Goal: Transaction & Acquisition: Purchase product/service

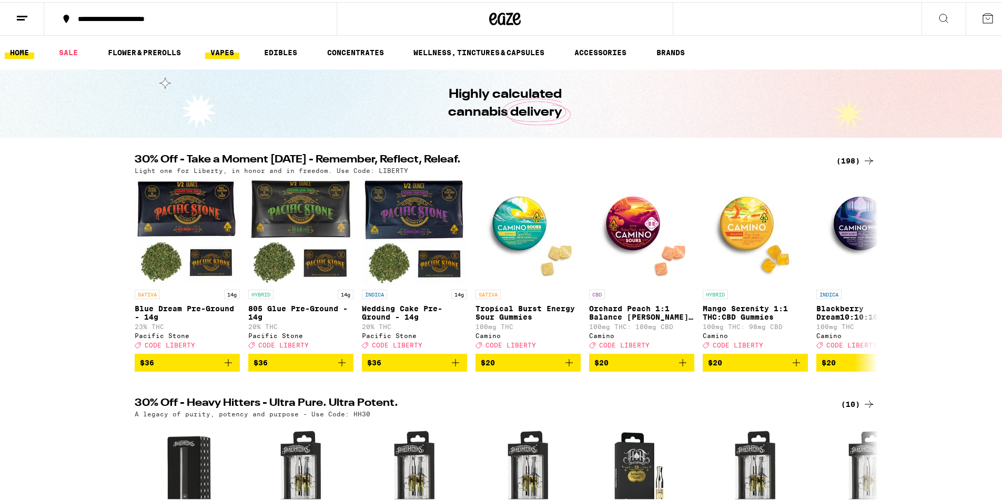
click at [221, 51] on link "VAPES" at bounding box center [222, 50] width 34 height 13
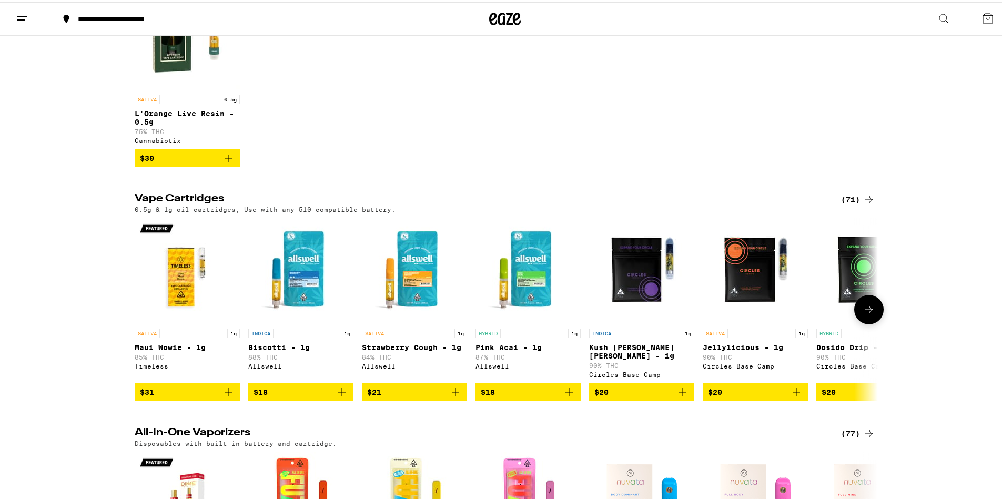
scroll to position [210, 0]
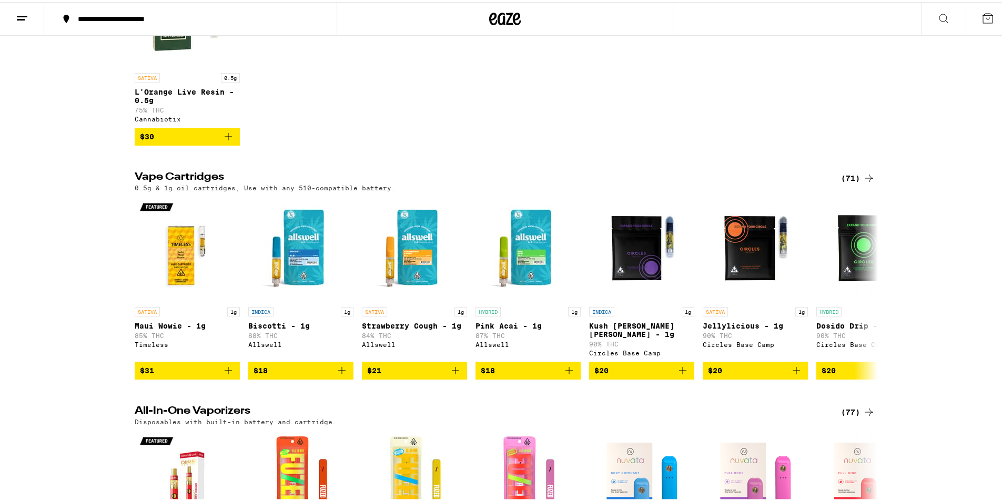
click at [850, 182] on div "(71)" at bounding box center [858, 176] width 34 height 13
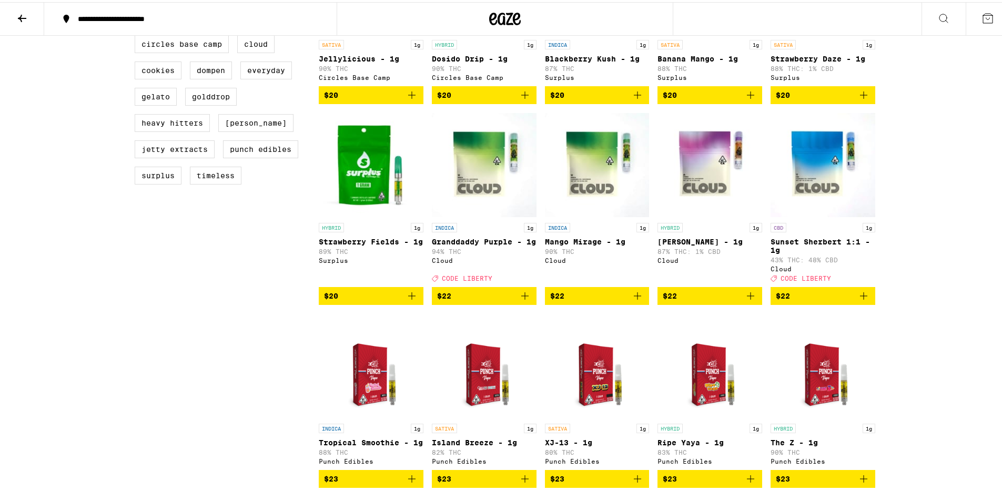
scroll to position [421, 0]
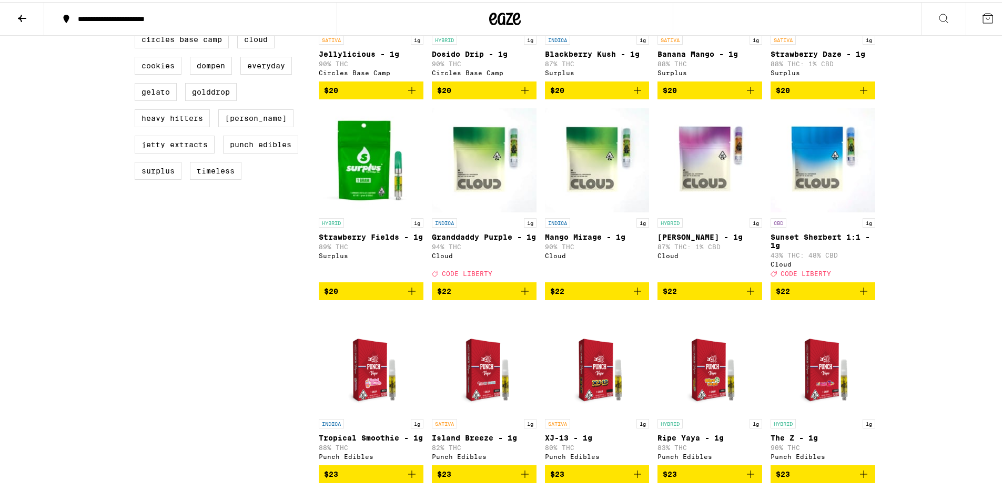
click at [747, 296] on icon "Add to bag" at bounding box center [750, 289] width 13 height 13
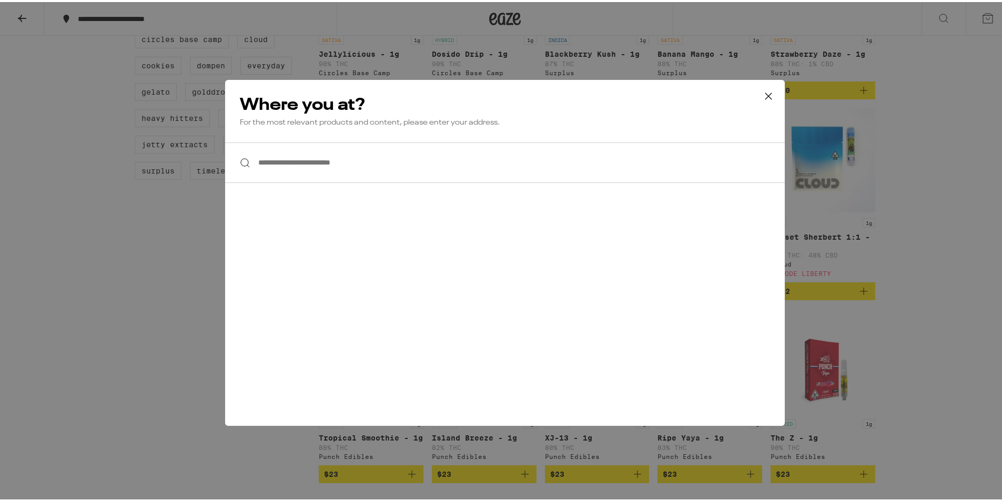
click at [351, 163] on input "**********" at bounding box center [505, 160] width 560 height 40
click at [765, 95] on icon at bounding box center [768, 94] width 16 height 16
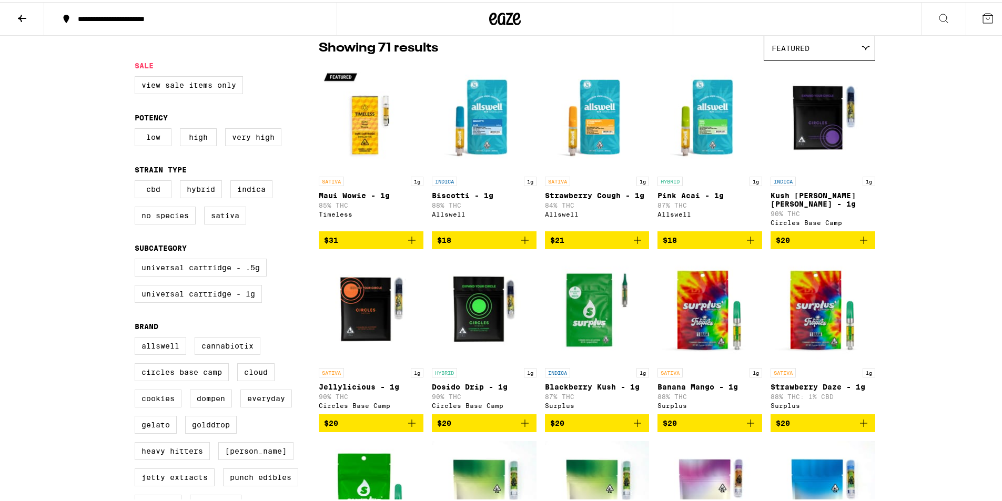
scroll to position [0, 0]
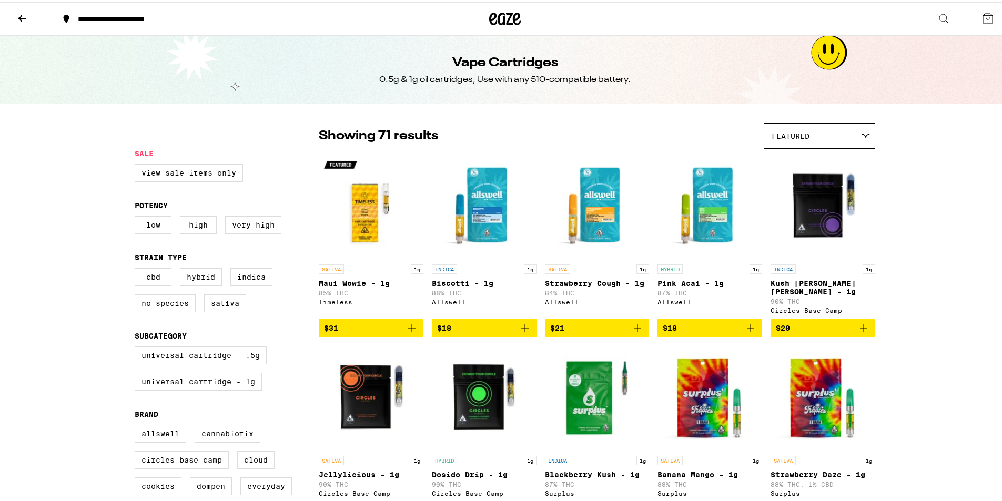
click at [36, 17] on button at bounding box center [22, 17] width 44 height 33
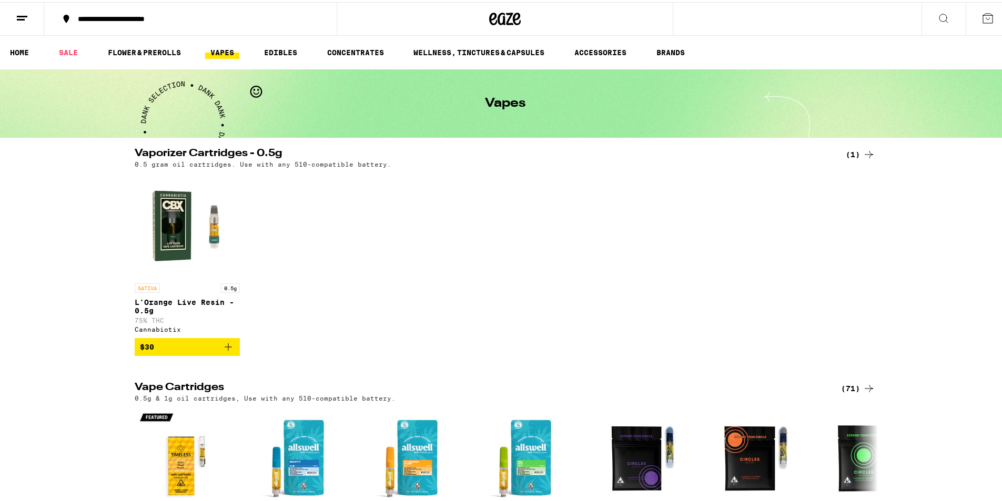
click at [981, 19] on icon at bounding box center [987, 16] width 13 height 13
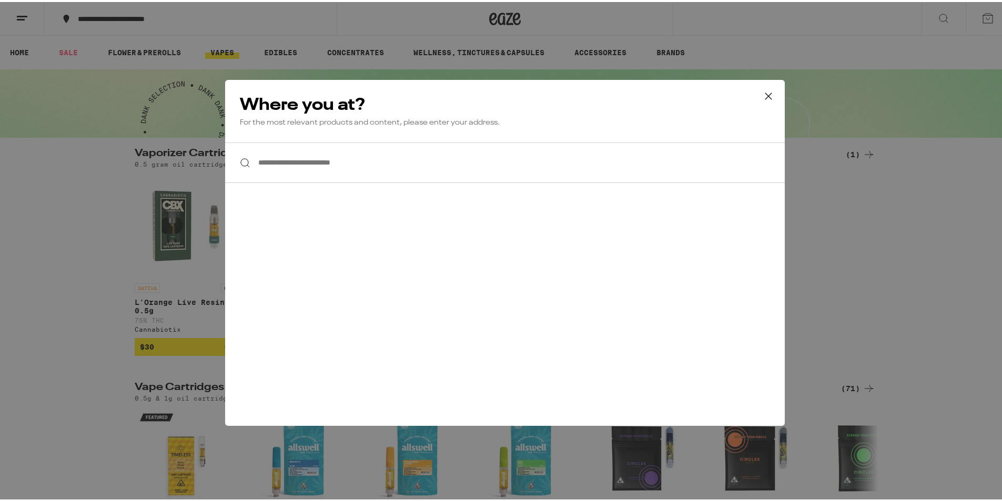
click at [388, 169] on input "**********" at bounding box center [505, 160] width 560 height 40
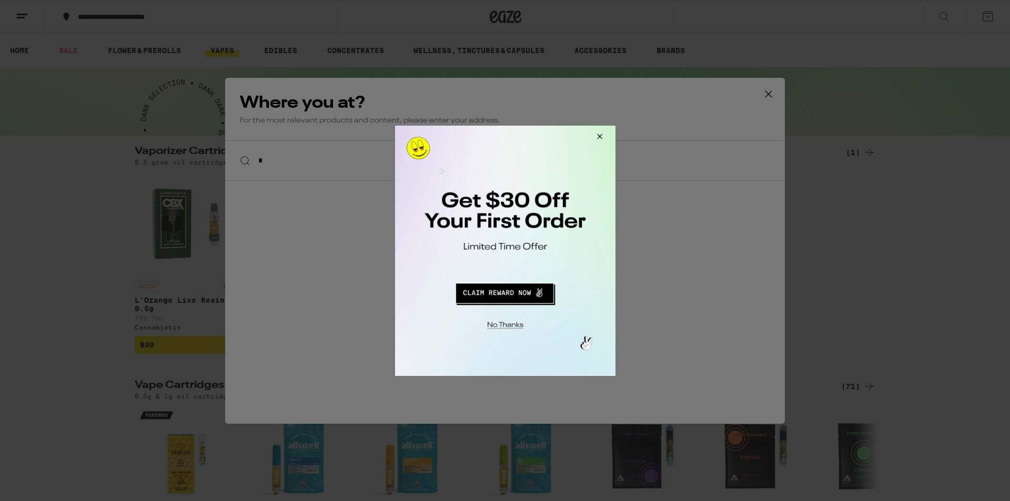
type input "*"
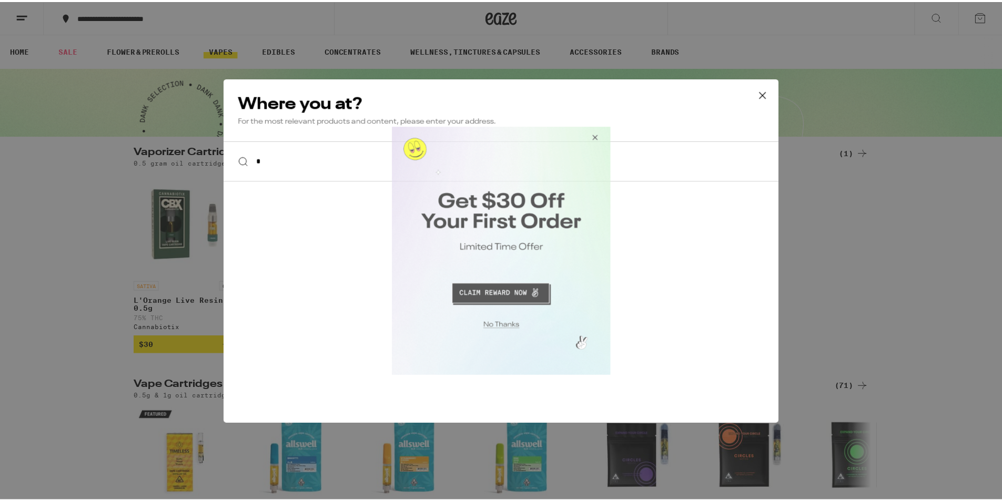
drag, startPoint x: 596, startPoint y: 137, endPoint x: 1048, endPoint y: 221, distance: 459.0
click at [596, 137] on button "Close Modal" at bounding box center [594, 138] width 28 height 25
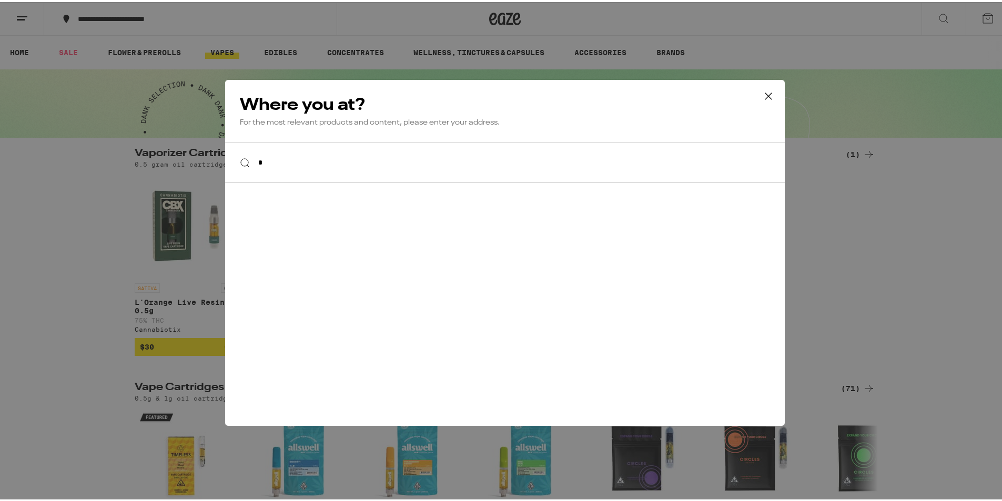
click at [761, 92] on icon at bounding box center [768, 94] width 16 height 16
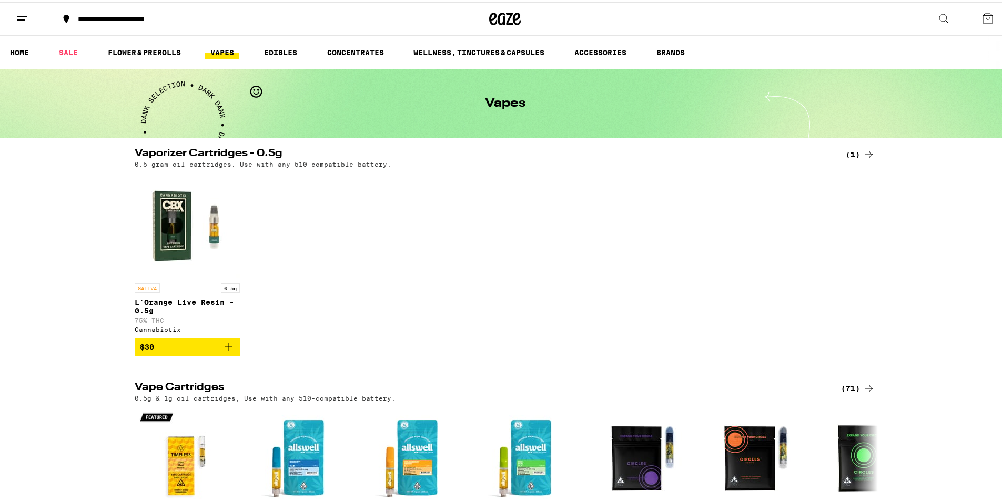
click at [27, 14] on line at bounding box center [22, 14] width 11 height 0
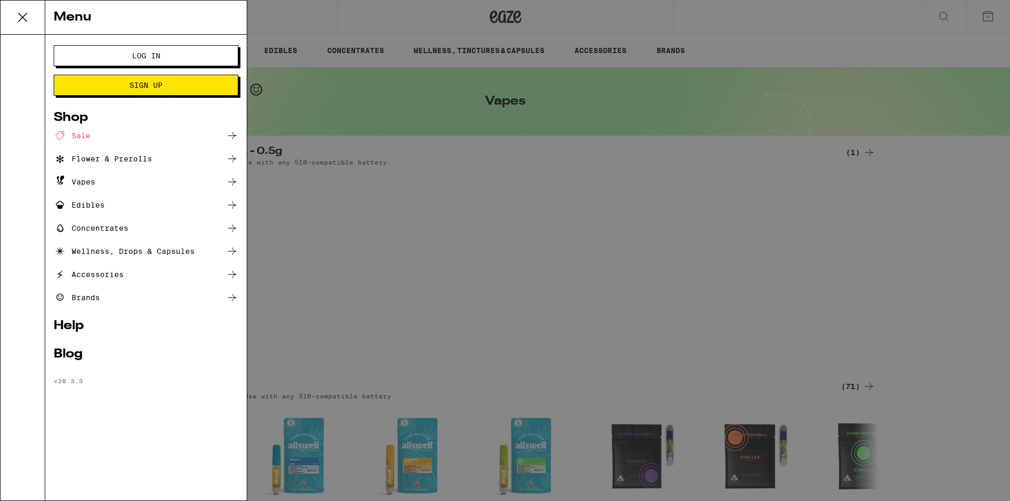
click at [146, 55] on span "Log In" at bounding box center [146, 55] width 28 height 7
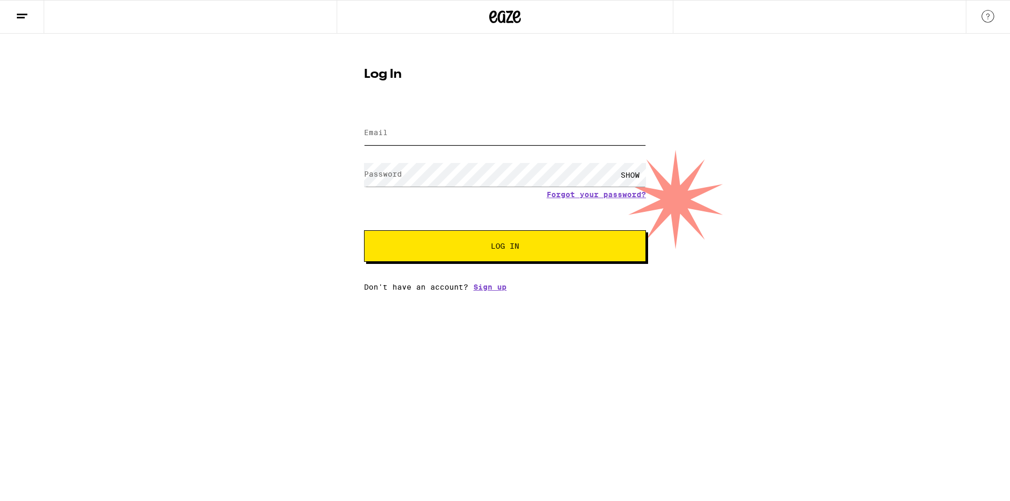
type input "[EMAIL_ADDRESS][DOMAIN_NAME]"
click at [505, 254] on button "Log In" at bounding box center [505, 246] width 282 height 32
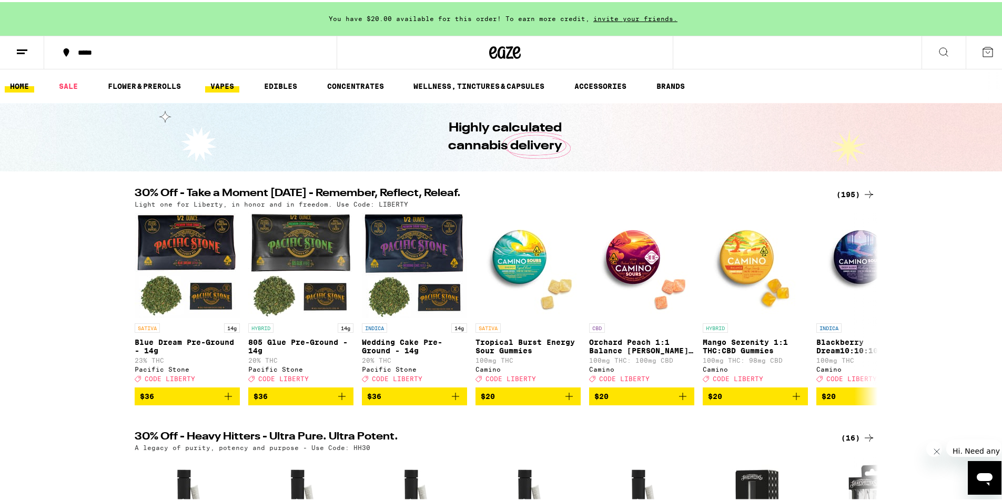
click at [224, 81] on link "VAPES" at bounding box center [222, 84] width 34 height 13
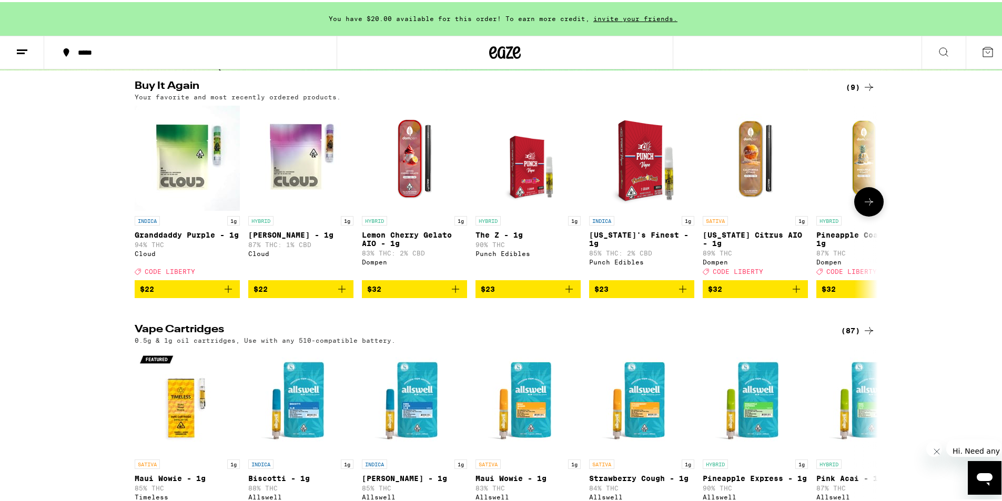
scroll to position [105, 0]
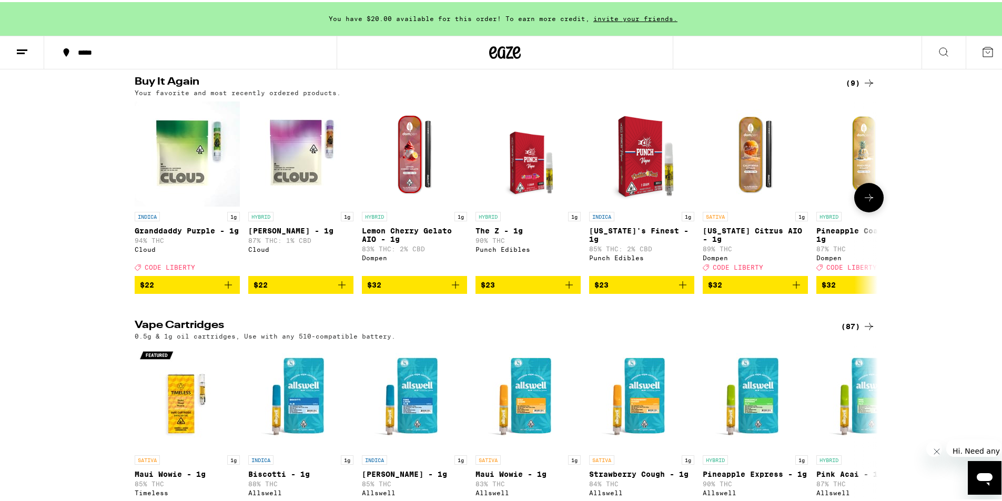
click at [338, 287] on icon "Add to bag" at bounding box center [341, 282] width 7 height 7
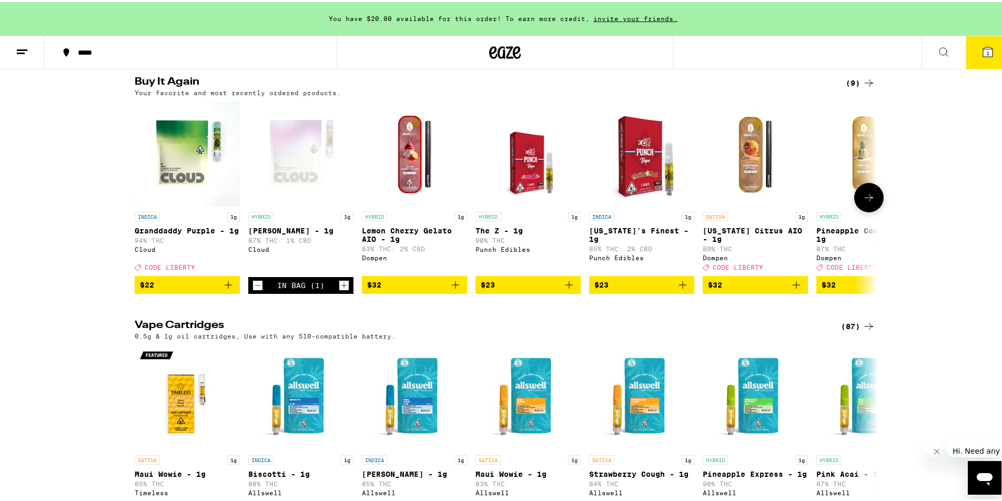
click at [339, 290] on icon "Increment" at bounding box center [343, 283] width 9 height 13
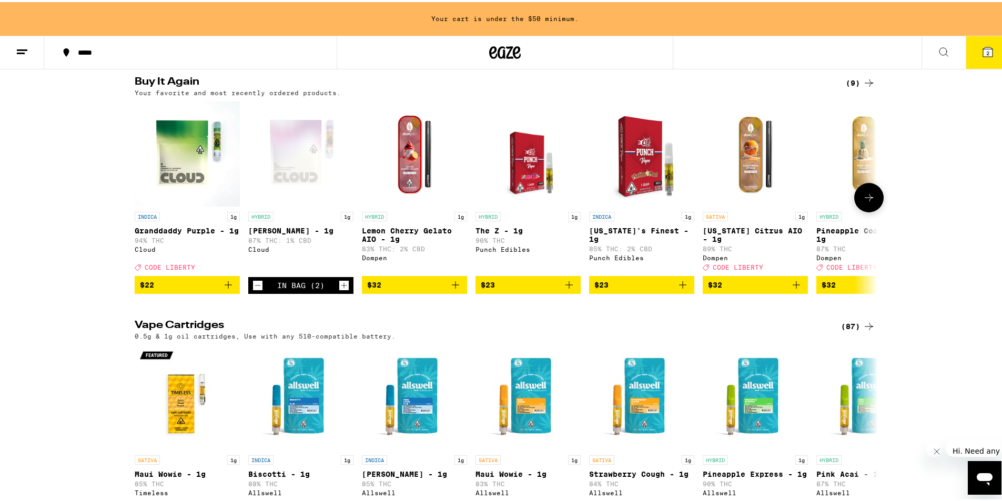
click at [225, 289] on icon "Add to bag" at bounding box center [228, 283] width 13 height 13
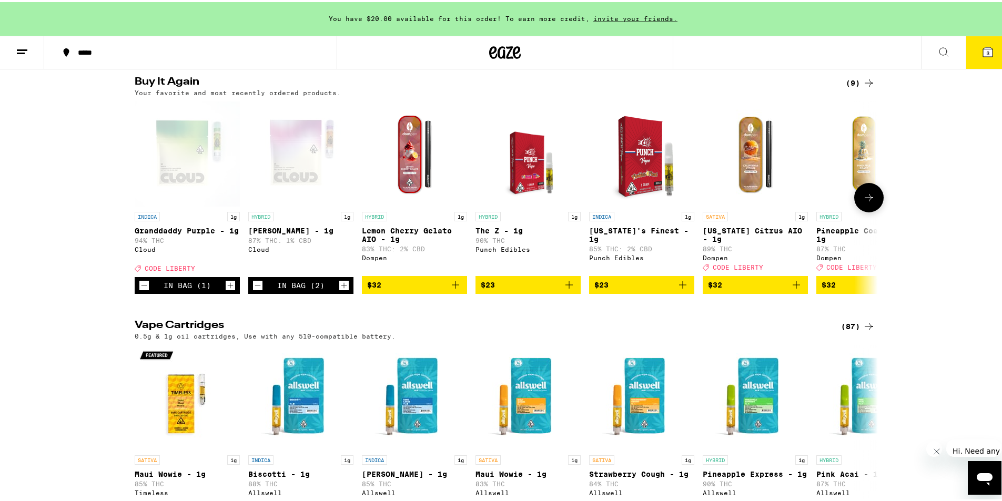
click at [226, 290] on icon "Increment" at bounding box center [230, 283] width 9 height 13
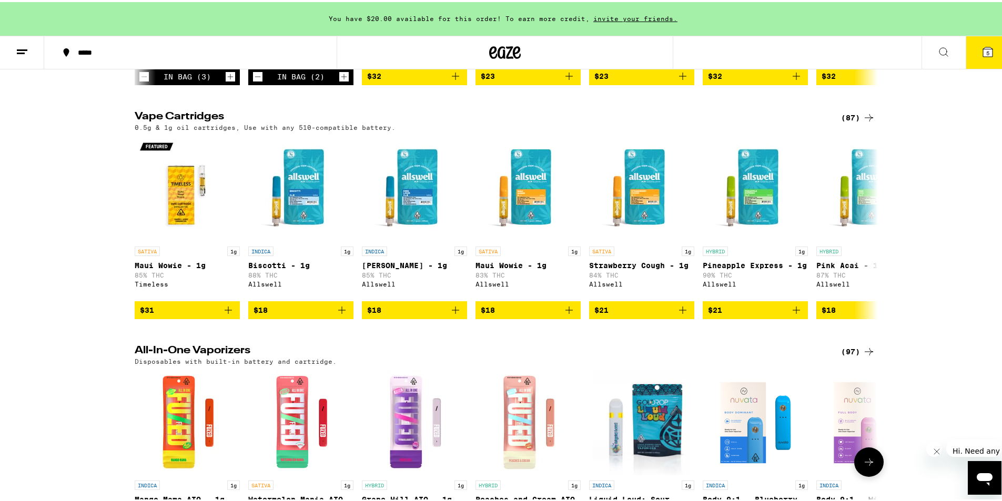
scroll to position [526, 0]
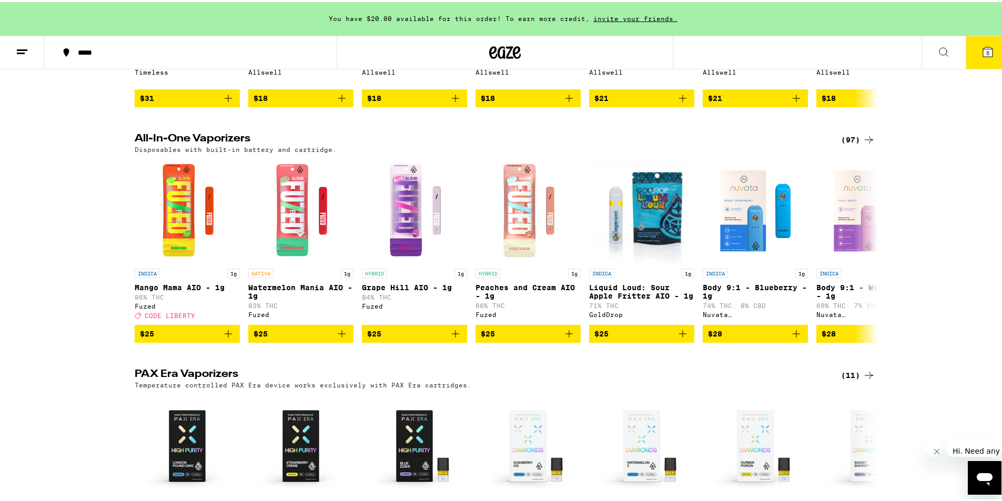
click at [843, 144] on div "(97)" at bounding box center [858, 137] width 34 height 13
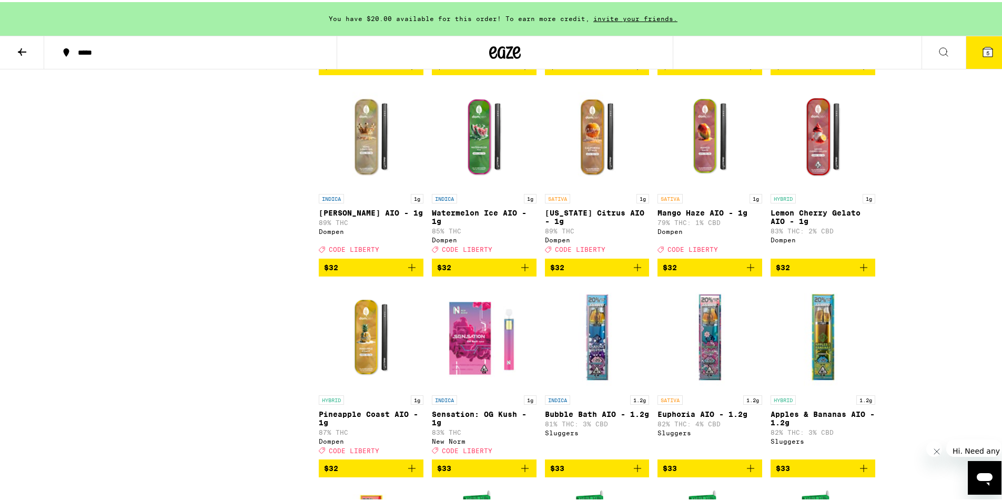
scroll to position [1683, 0]
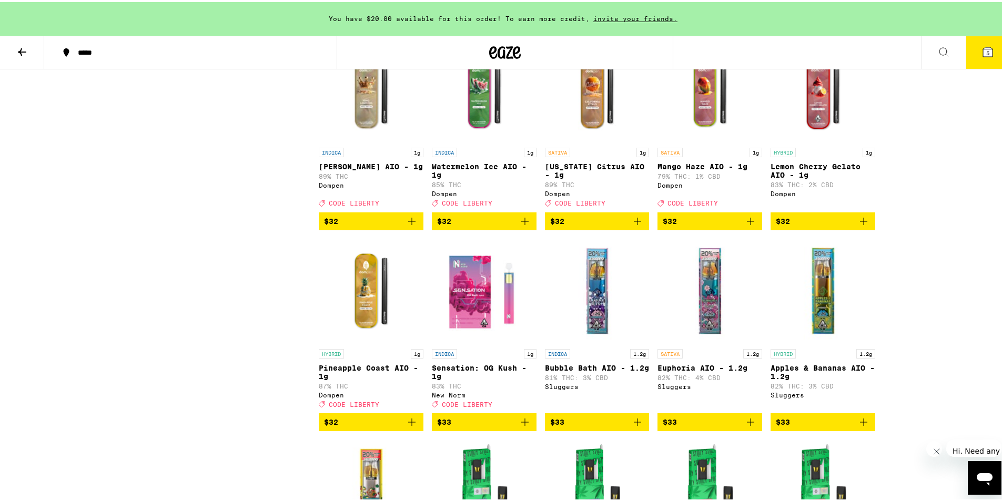
click at [409, 427] on icon "Add to bag" at bounding box center [411, 420] width 13 height 13
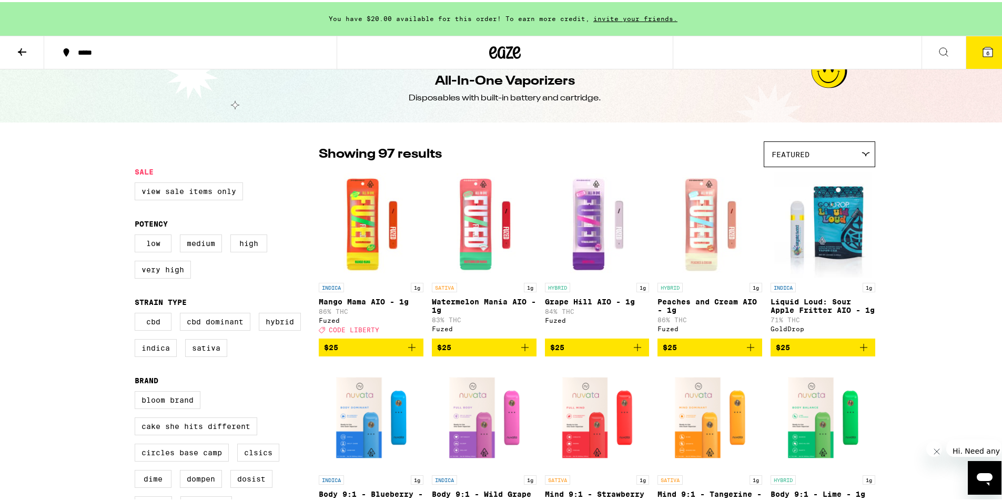
scroll to position [0, 0]
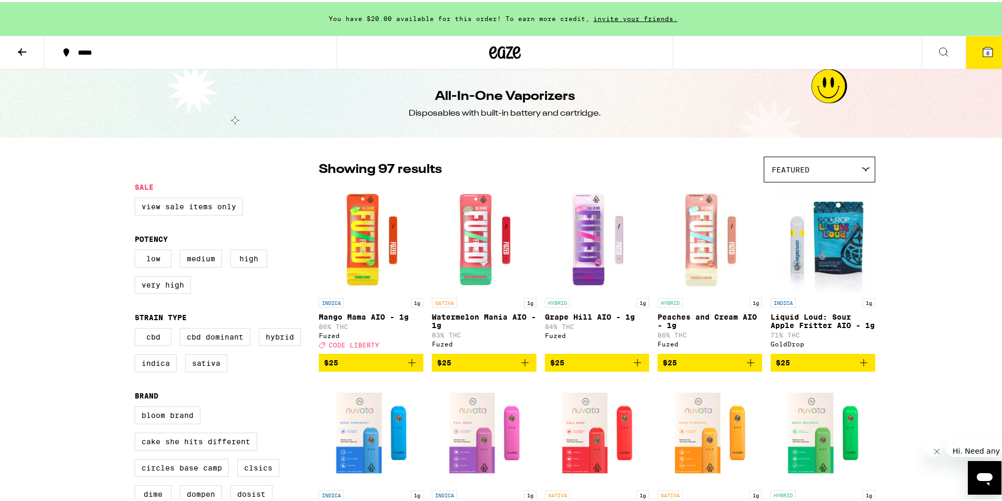
click at [22, 50] on icon at bounding box center [22, 50] width 13 height 13
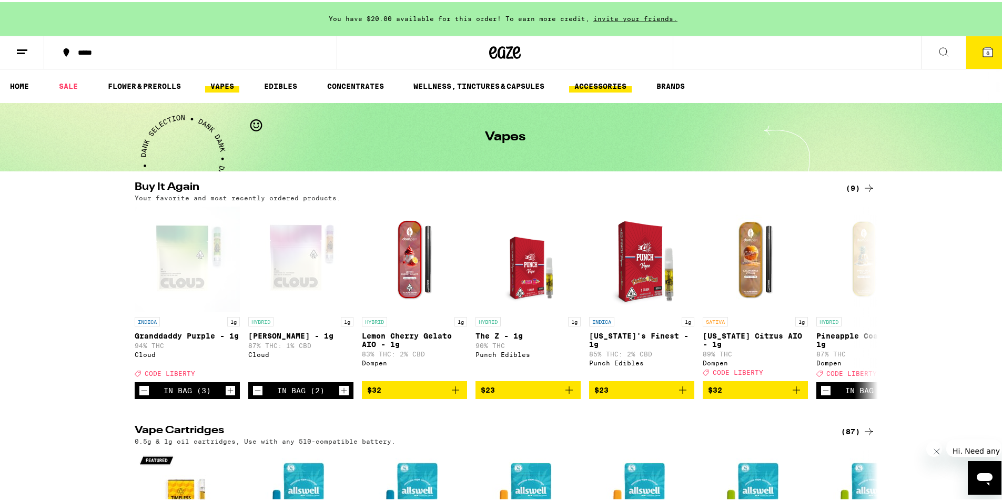
click at [616, 84] on link "ACCESSORIES" at bounding box center [600, 84] width 63 height 13
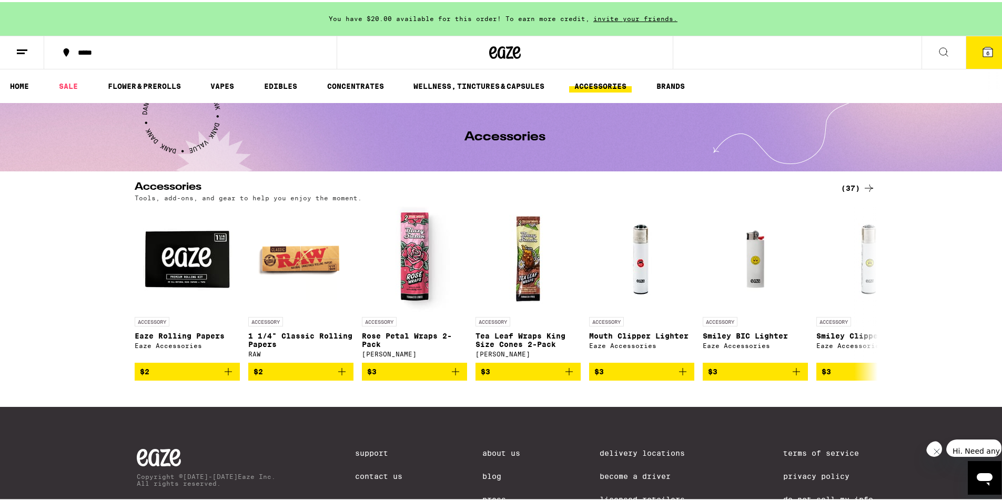
click at [847, 185] on div "(37)" at bounding box center [858, 186] width 34 height 13
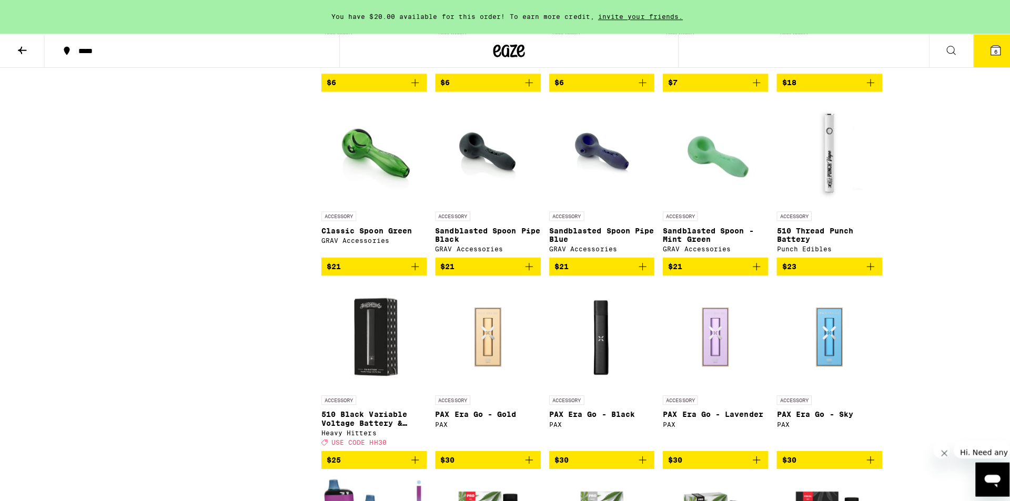
scroll to position [841, 0]
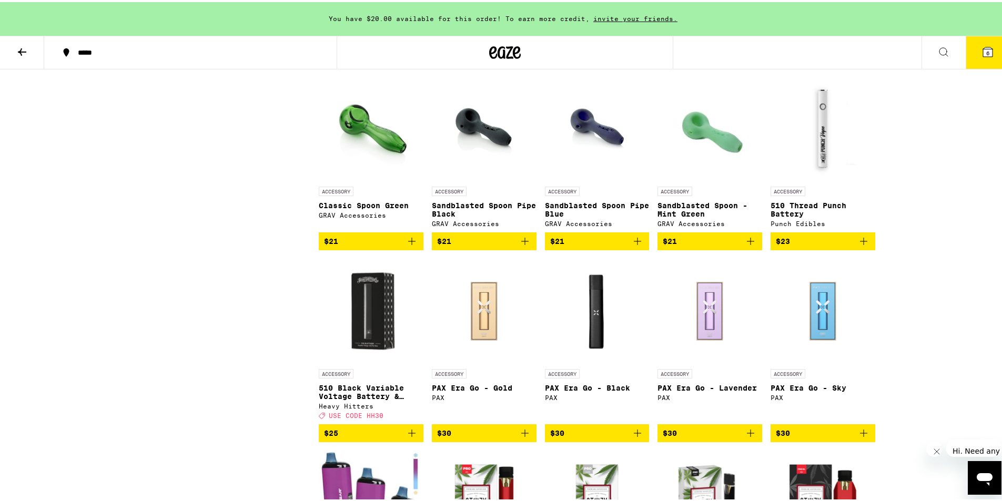
click at [821, 176] on img "Open page for 510 Thread Punch Battery from Punch Edibles" at bounding box center [822, 126] width 105 height 105
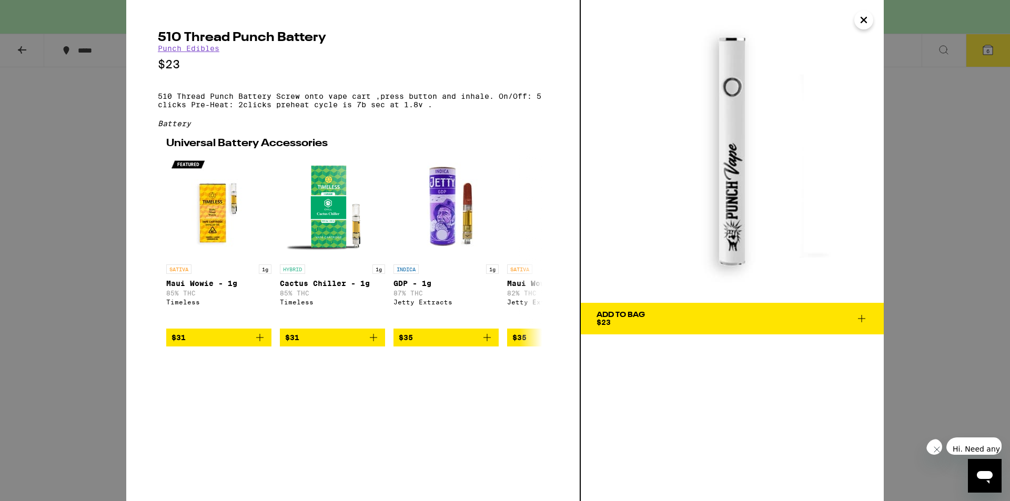
click at [861, 319] on icon at bounding box center [861, 318] width 13 height 13
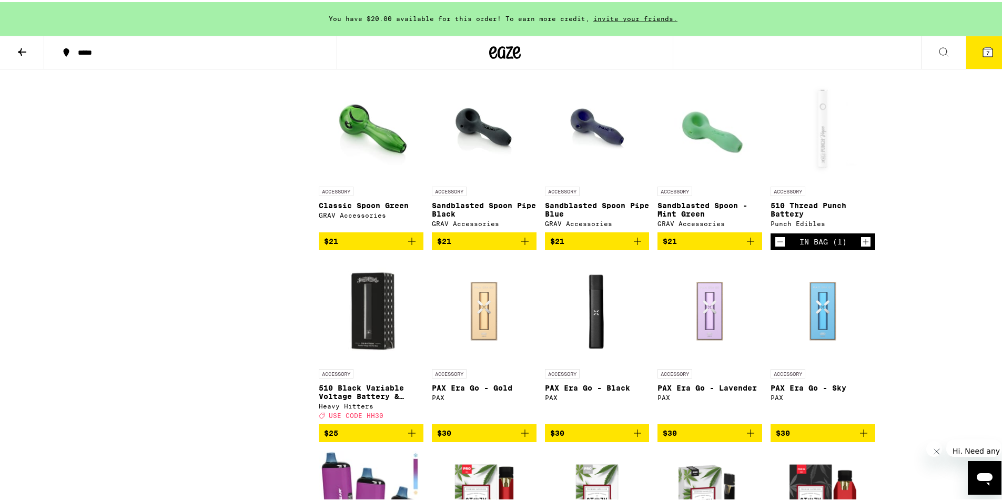
click at [984, 53] on icon at bounding box center [987, 49] width 9 height 9
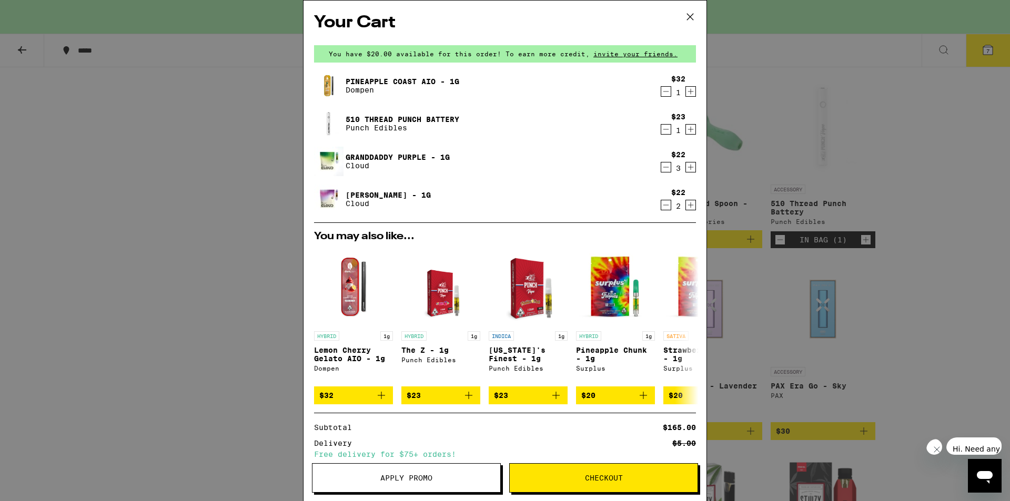
click at [591, 478] on span "Checkout" at bounding box center [604, 477] width 38 height 7
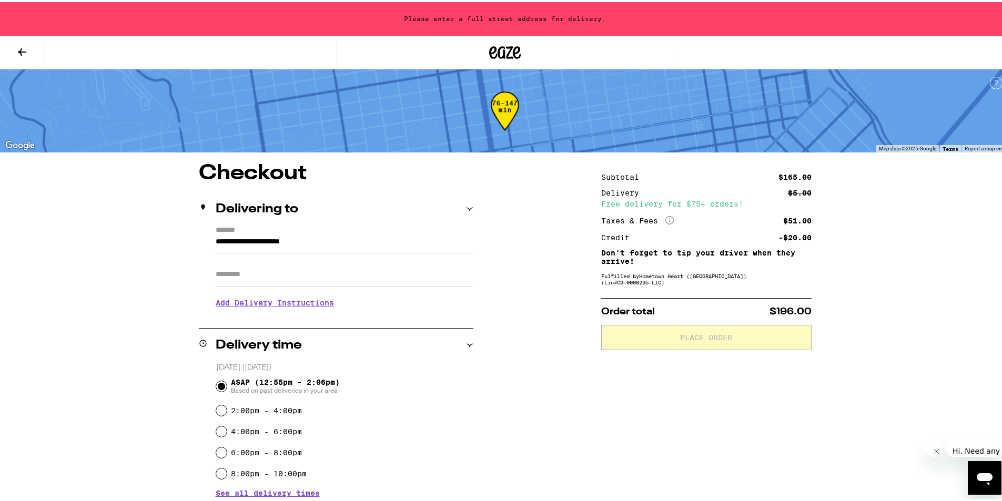
click at [345, 242] on input "**********" at bounding box center [345, 243] width 258 height 18
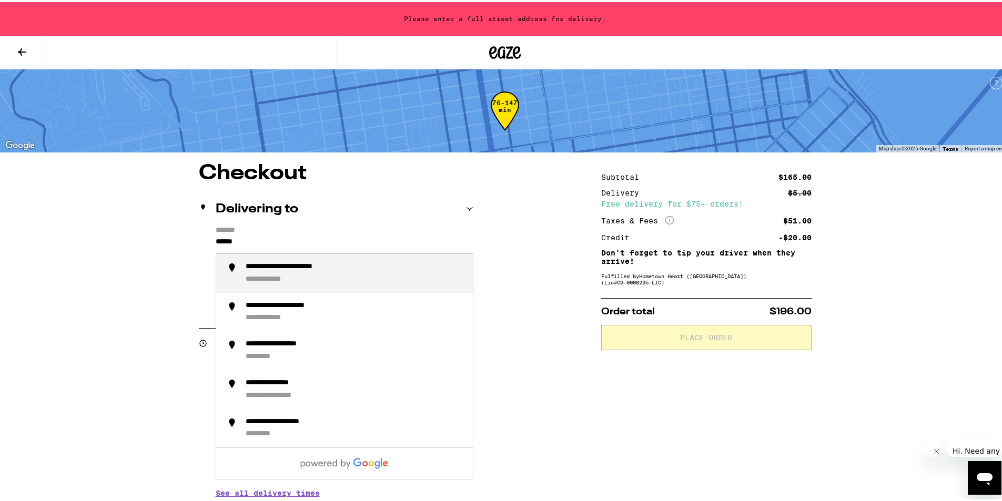
click at [343, 269] on div "**********" at bounding box center [305, 264] width 119 height 9
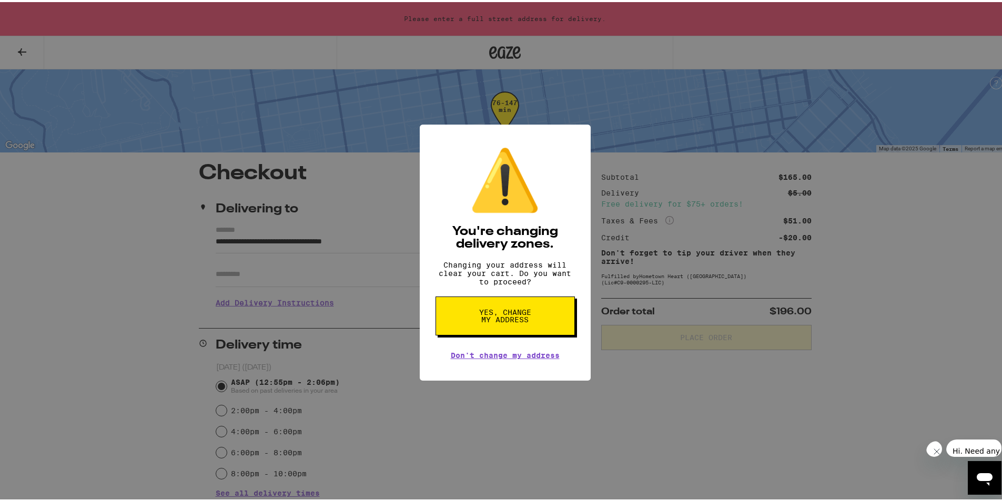
click at [509, 321] on span "Yes, change my address" at bounding box center [505, 314] width 54 height 15
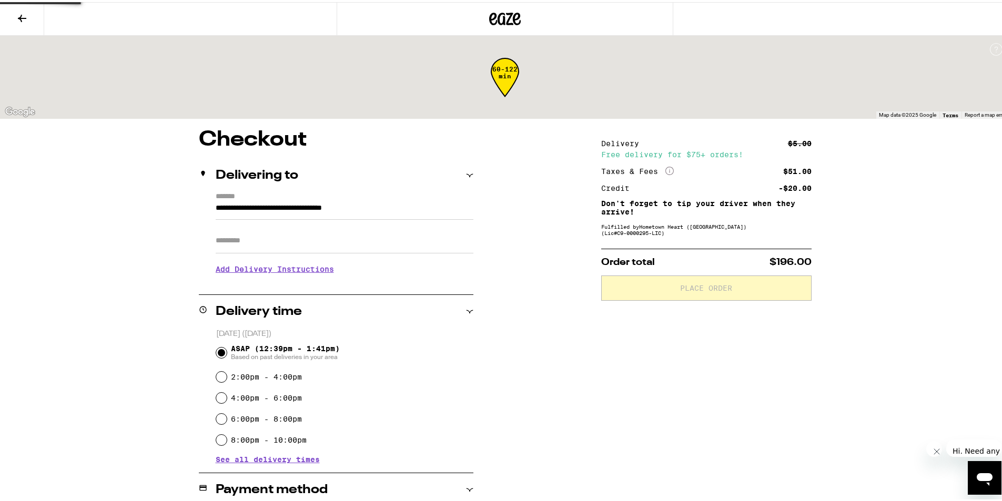
type input "**********"
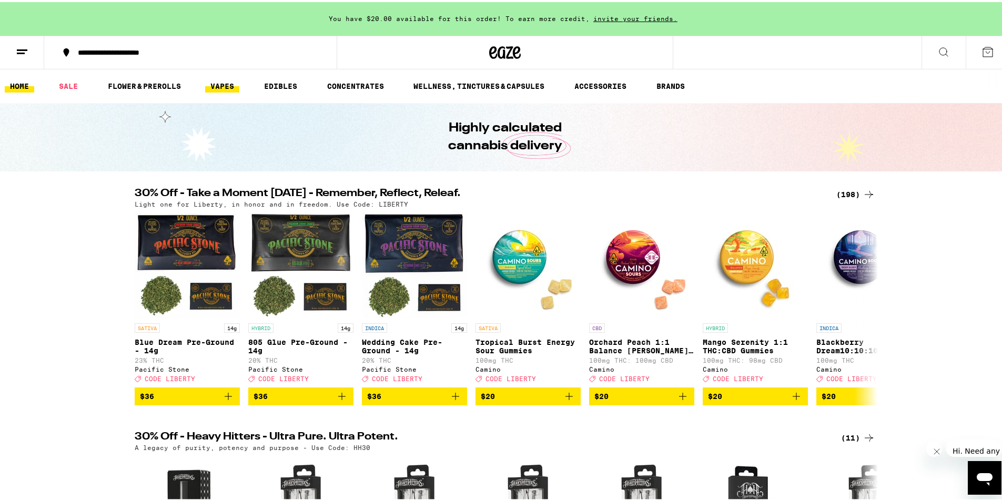
click at [221, 83] on link "VAPES" at bounding box center [222, 84] width 34 height 13
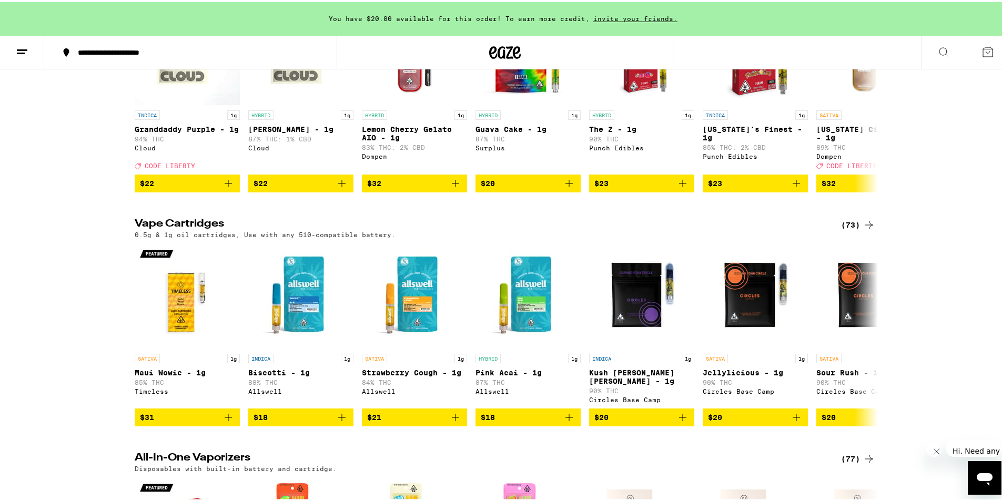
scroll to position [263, 0]
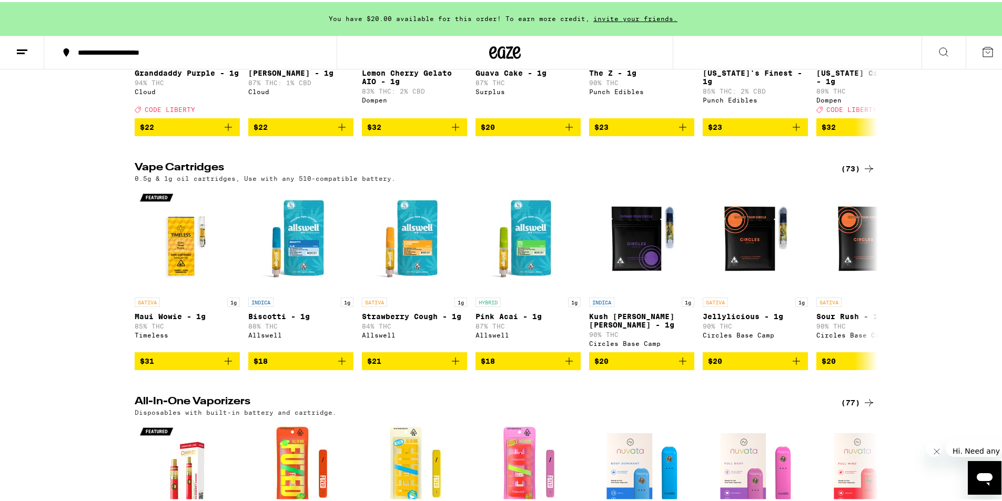
click at [851, 173] on div "(73)" at bounding box center [858, 166] width 34 height 13
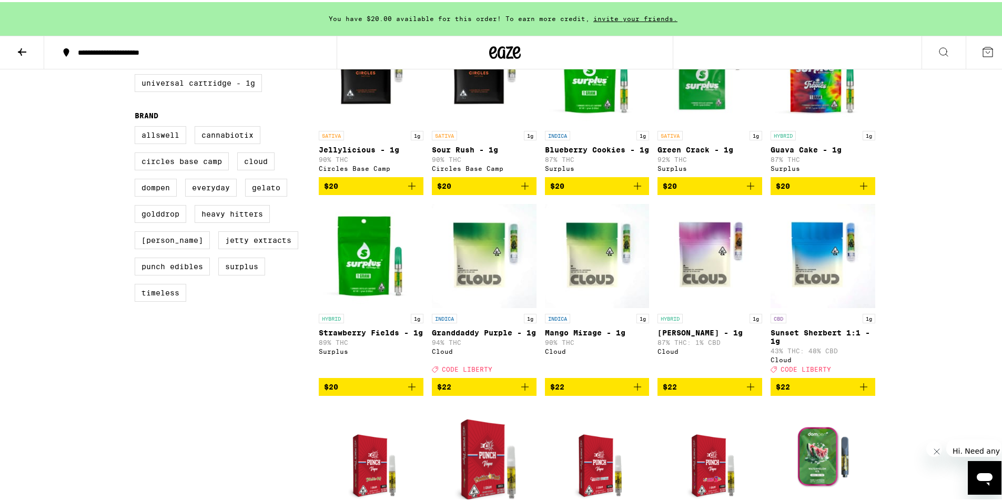
scroll to position [368, 0]
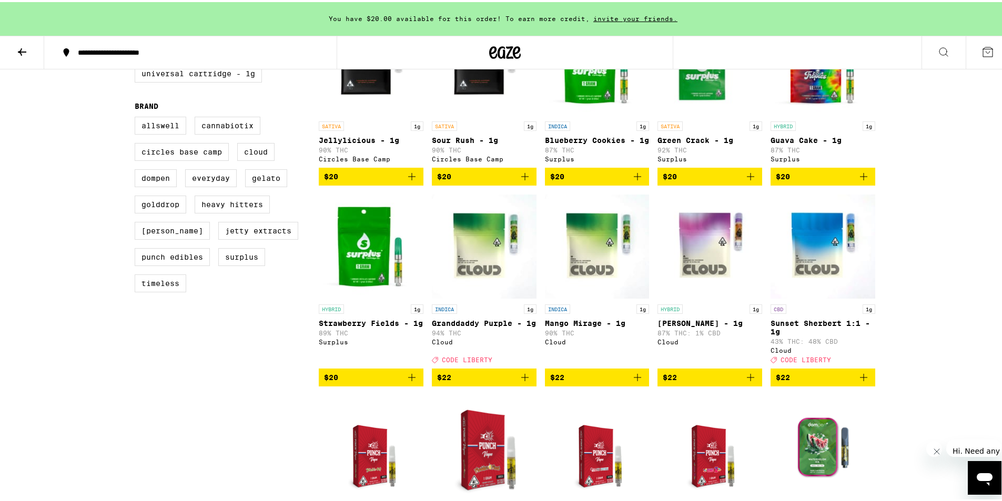
click at [519, 382] on icon "Add to bag" at bounding box center [525, 375] width 13 height 13
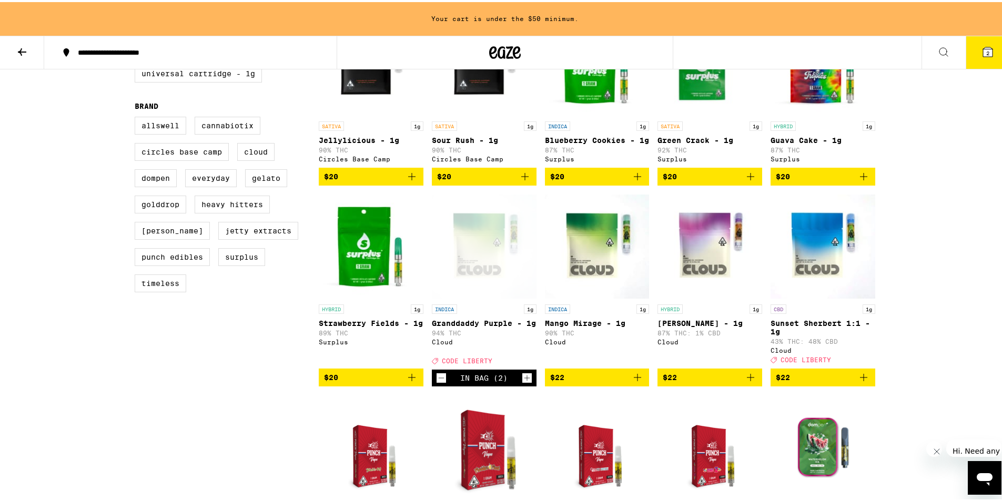
click at [522, 382] on icon "Increment" at bounding box center [526, 376] width 9 height 13
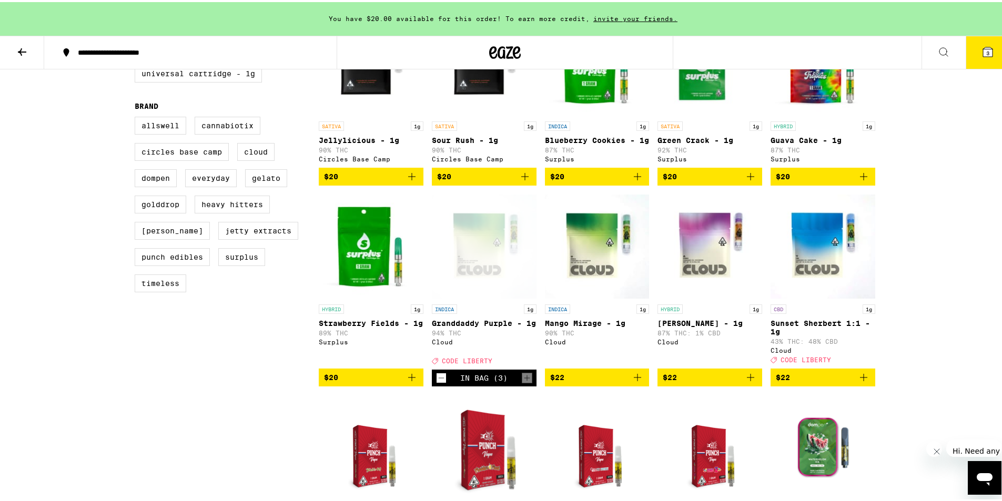
click at [748, 379] on icon "Add to bag" at bounding box center [750, 375] width 7 height 7
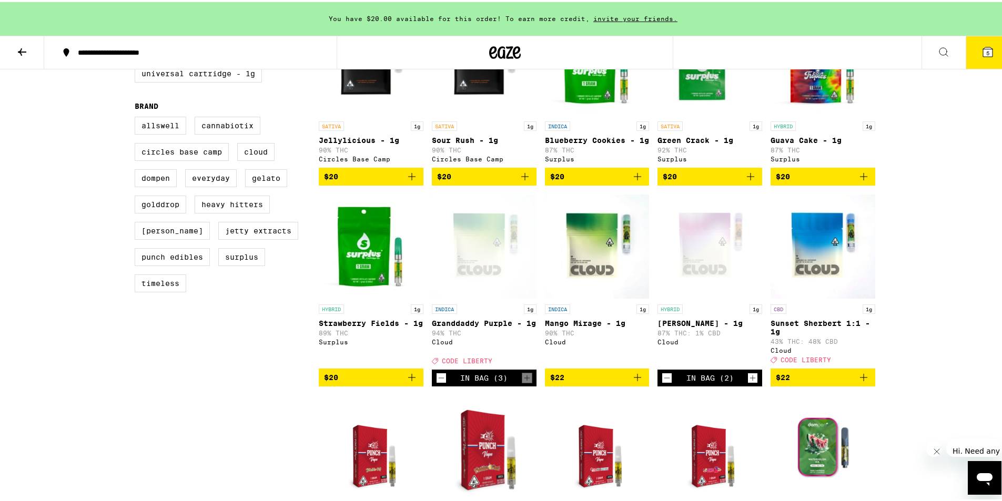
scroll to position [0, 0]
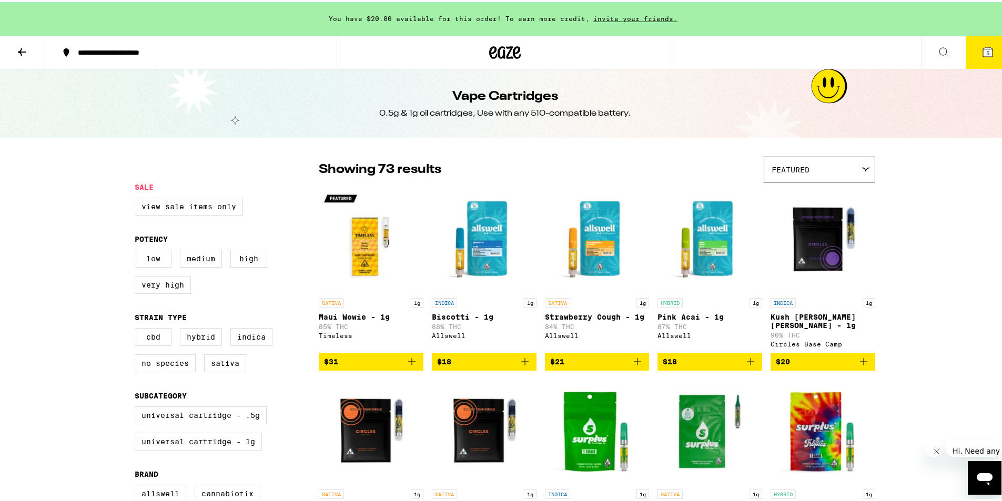
click at [26, 49] on icon at bounding box center [22, 49] width 8 height 7
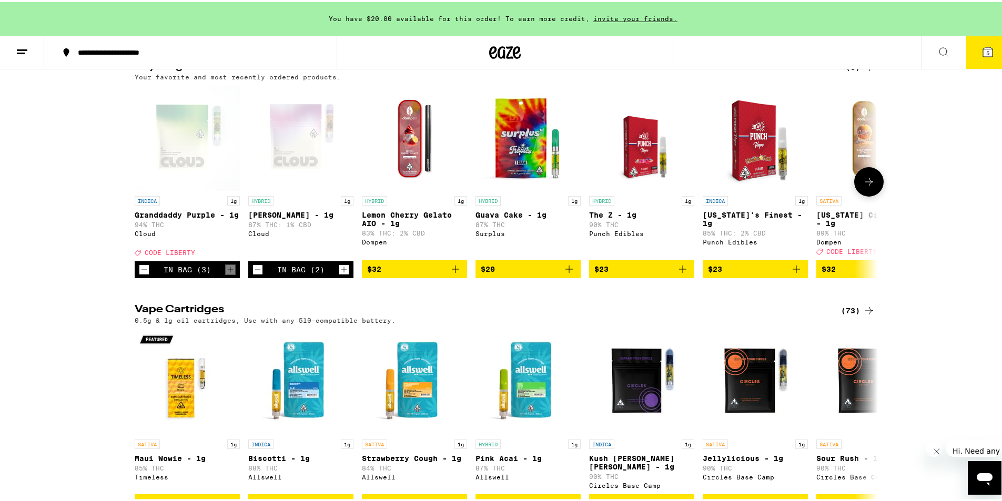
scroll to position [316, 0]
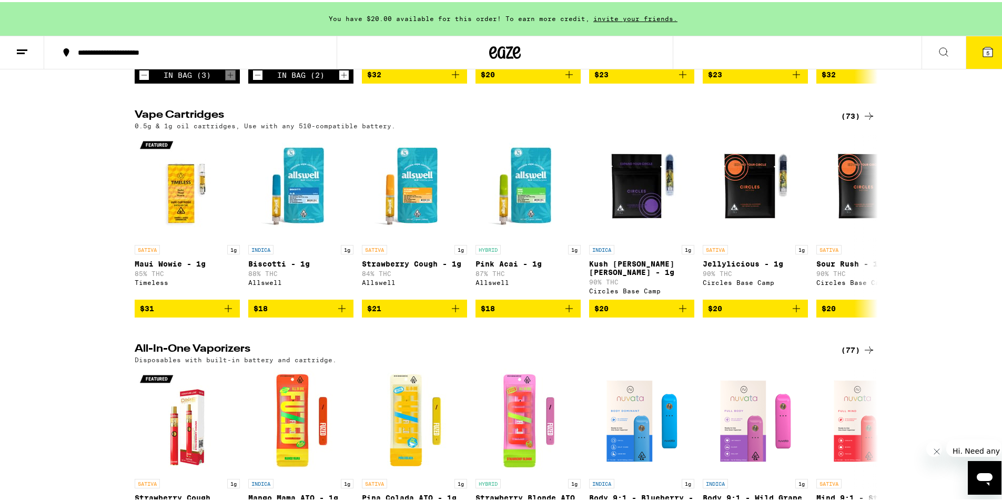
click at [848, 353] on div "(77)" at bounding box center [858, 348] width 34 height 13
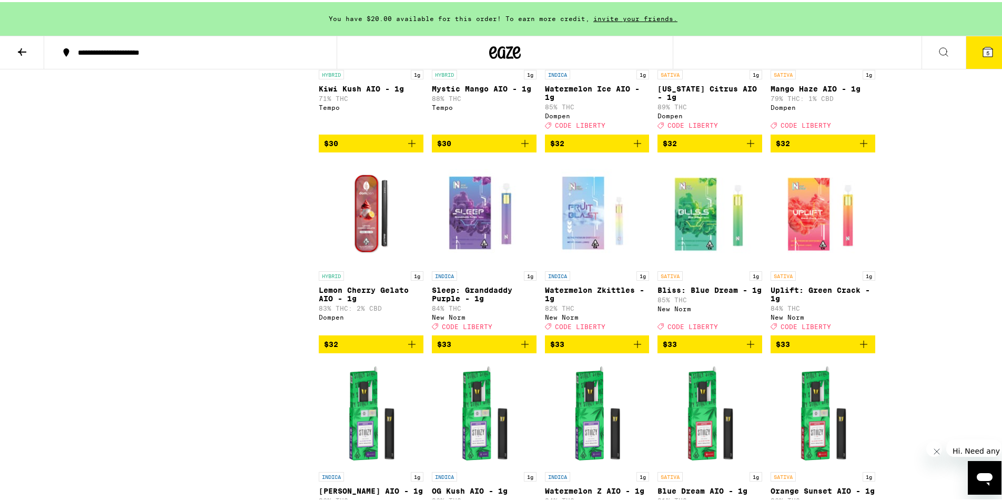
scroll to position [1525, 0]
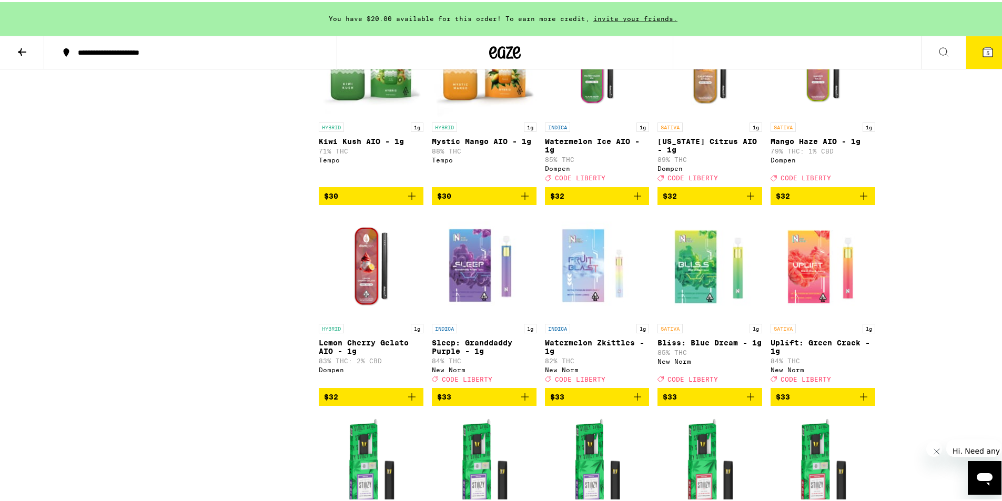
click at [632, 200] on icon "Add to bag" at bounding box center [637, 194] width 13 height 13
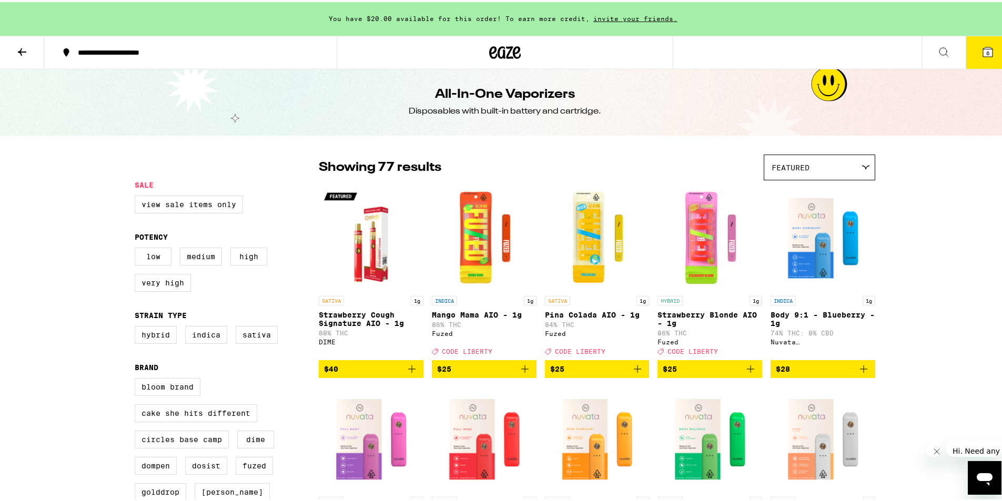
scroll to position [0, 0]
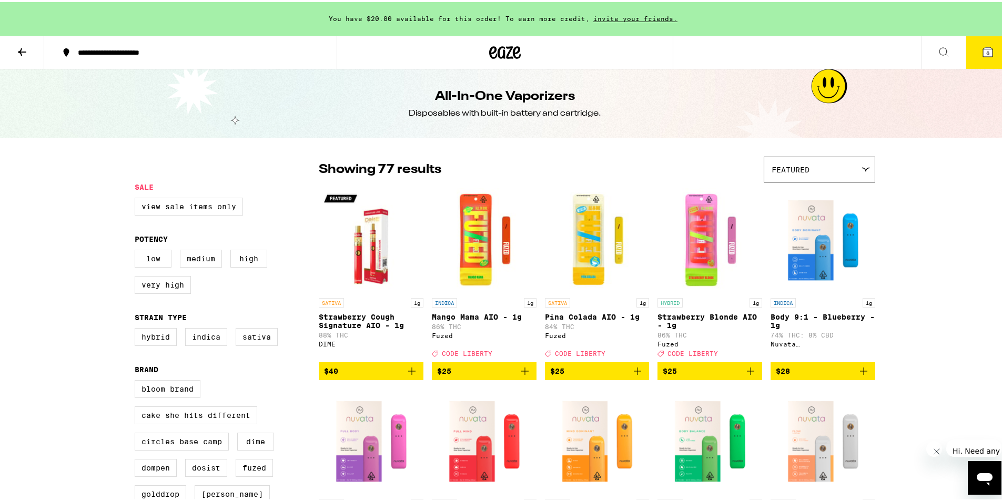
click at [25, 49] on icon at bounding box center [22, 49] width 8 height 7
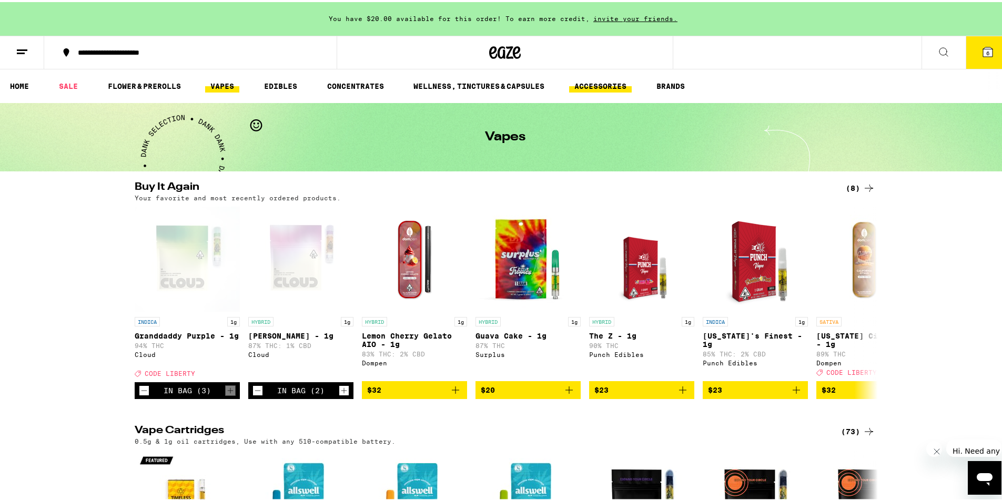
click at [597, 85] on link "ACCESSORIES" at bounding box center [600, 84] width 63 height 13
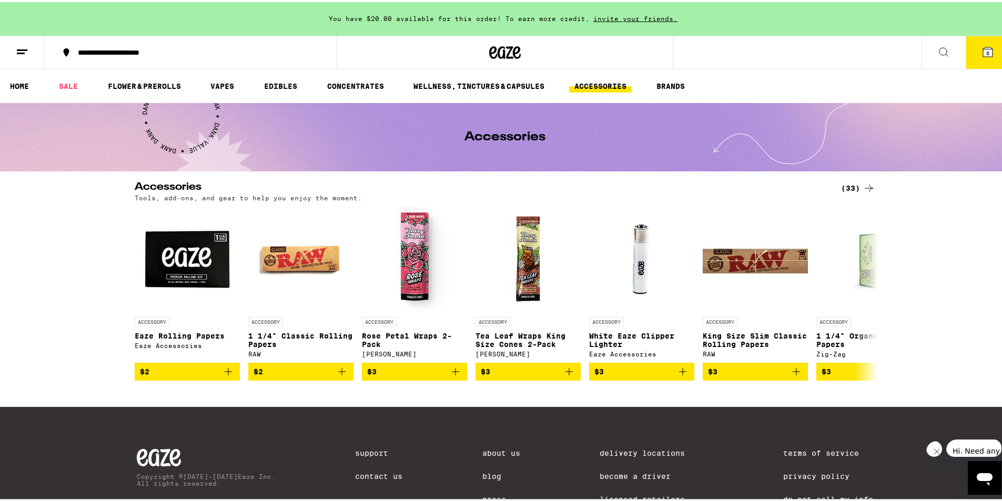
click at [844, 186] on div "(33)" at bounding box center [858, 186] width 34 height 13
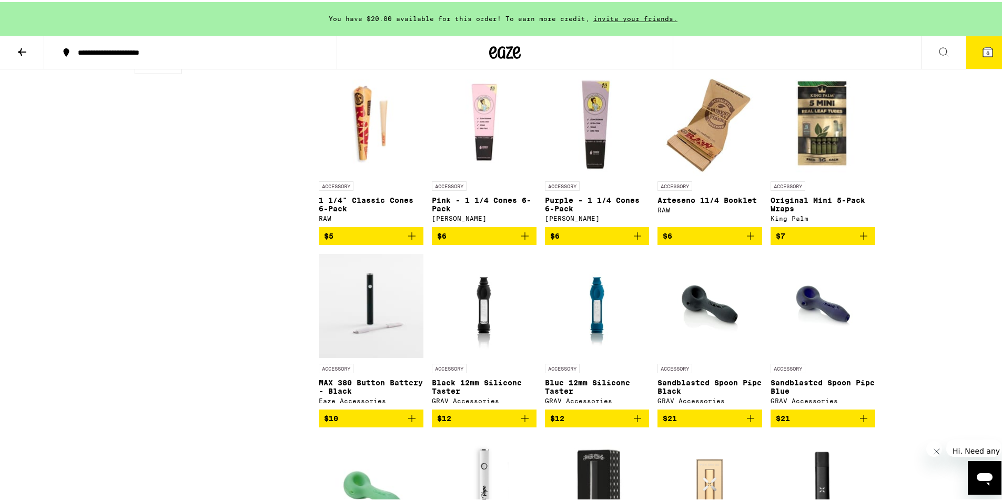
scroll to position [526, 0]
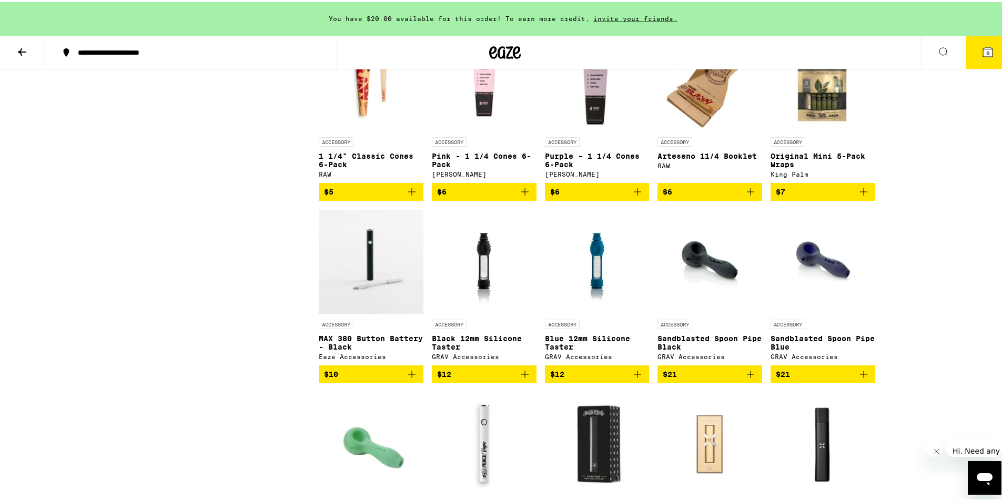
click at [384, 287] on img "Open page for MAX 380 Button Battery - Black from Eaze Accessories" at bounding box center [371, 259] width 105 height 105
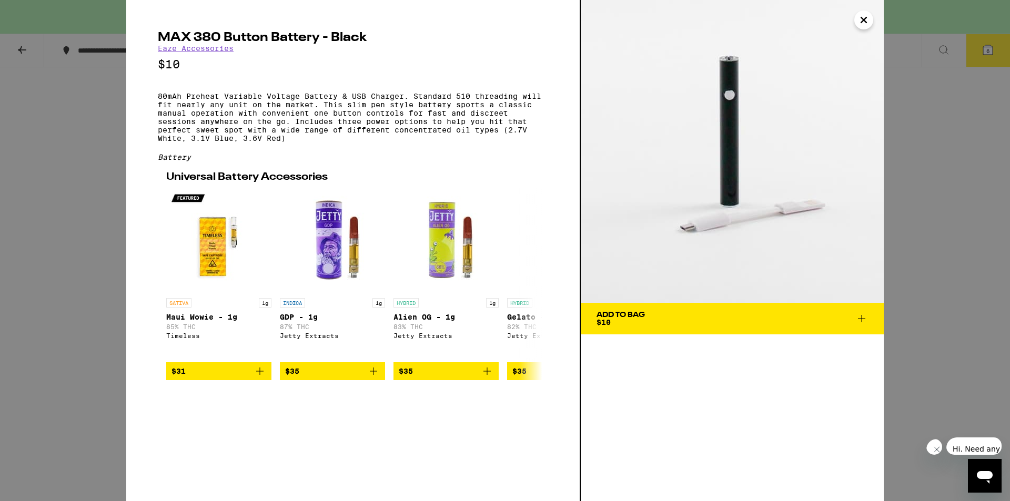
click at [868, 23] on icon "Close" at bounding box center [863, 20] width 13 height 16
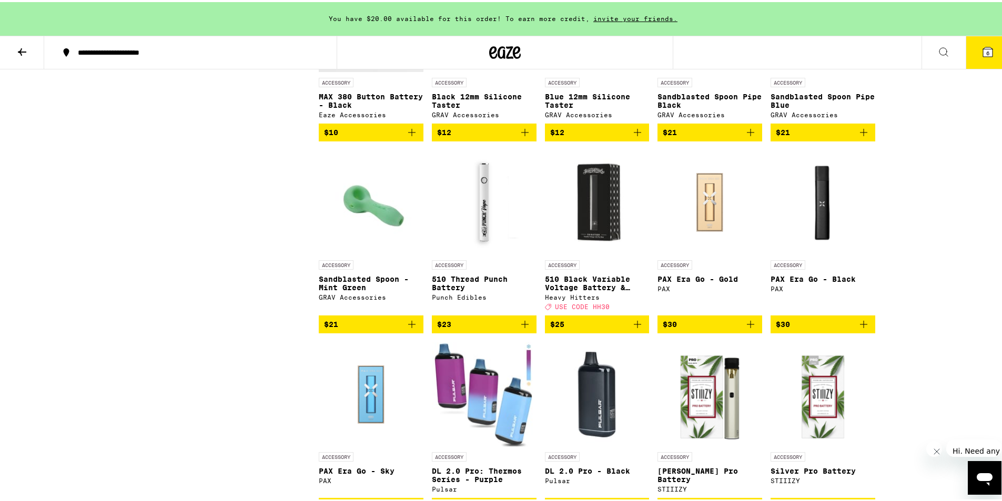
scroll to position [789, 0]
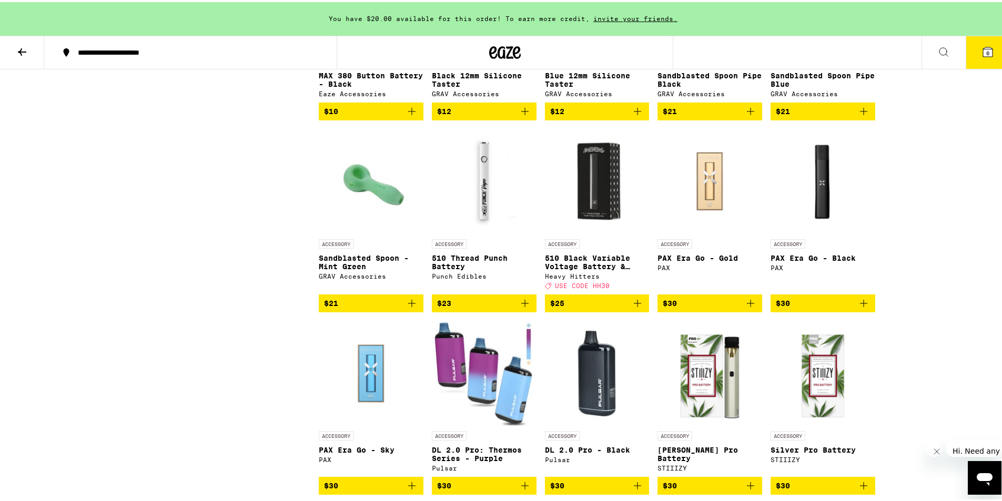
click at [486, 228] on img "Open page for 510 Thread Punch Battery from Punch Edibles" at bounding box center [484, 179] width 105 height 105
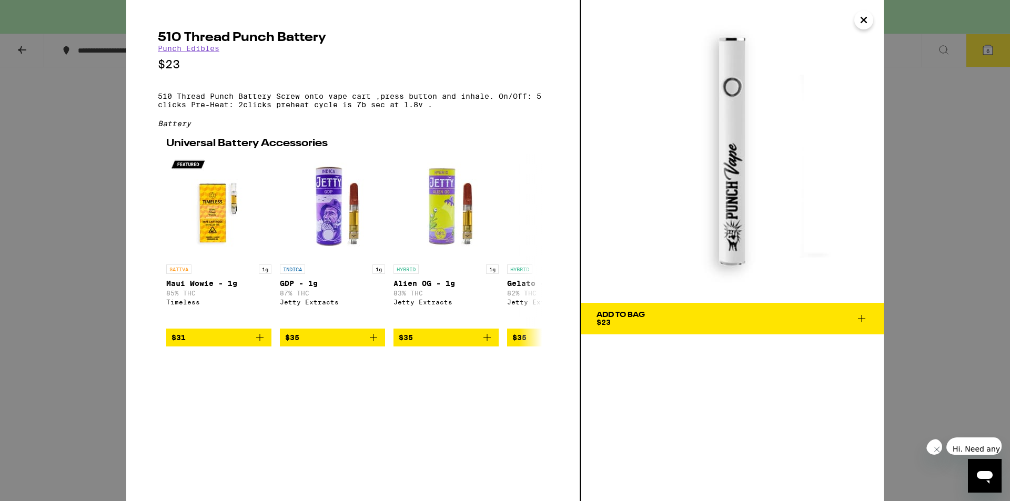
click at [727, 318] on span "Add To Bag $23" at bounding box center [731, 318] width 271 height 15
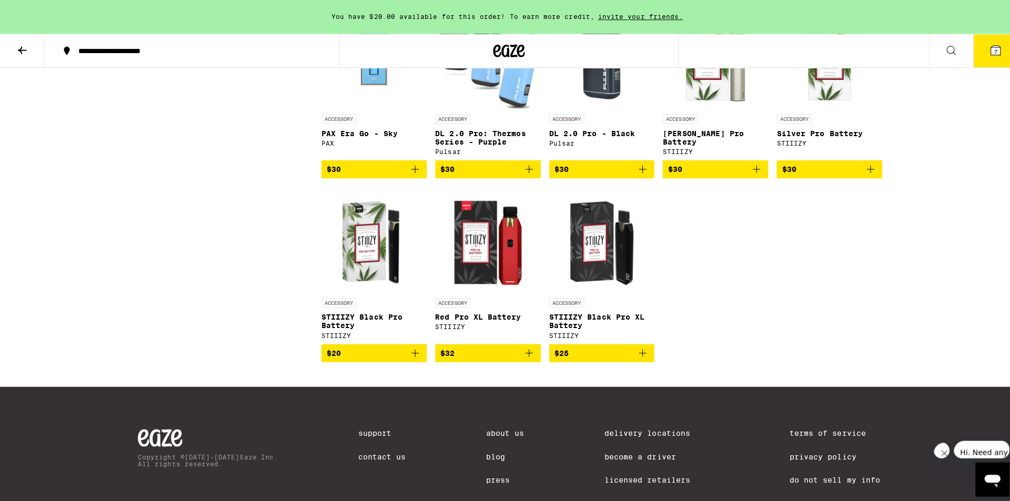
scroll to position [789, 0]
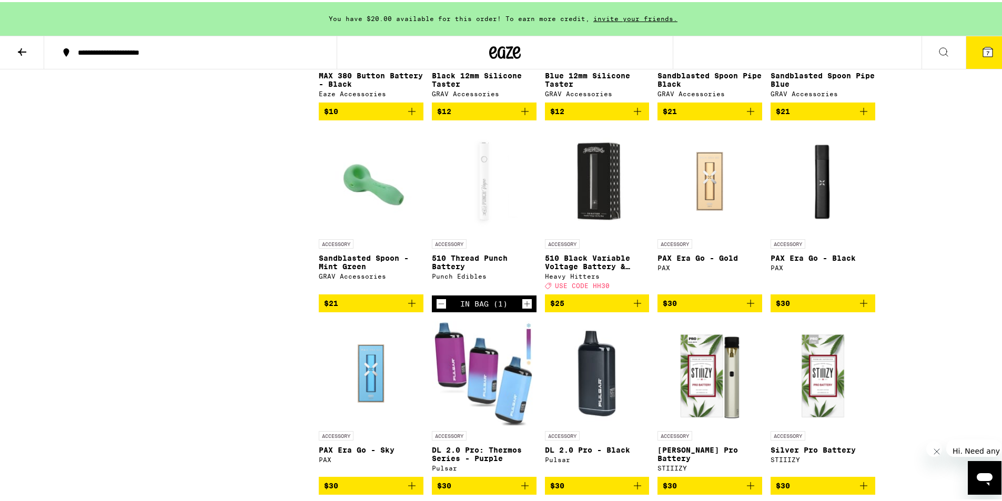
click at [976, 43] on button "7" at bounding box center [988, 50] width 44 height 33
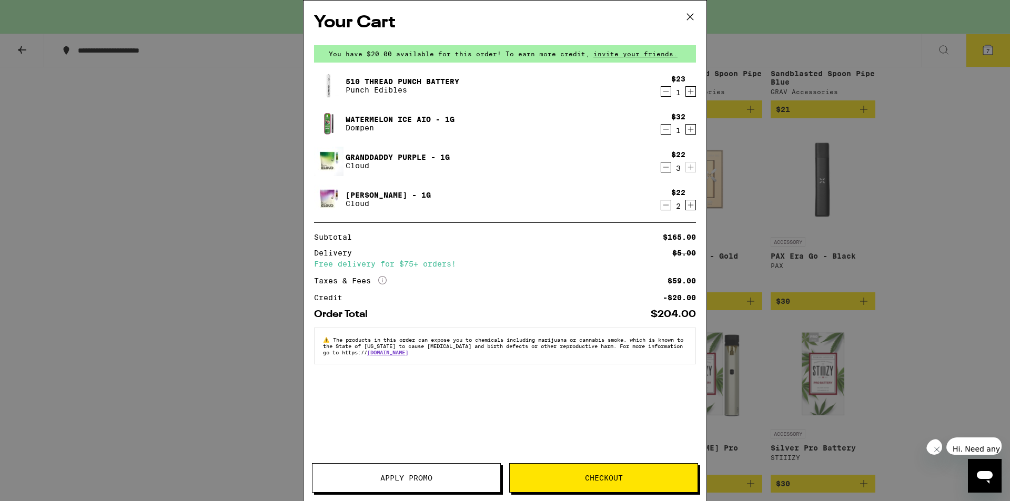
click at [596, 475] on span "Checkout" at bounding box center [604, 477] width 38 height 7
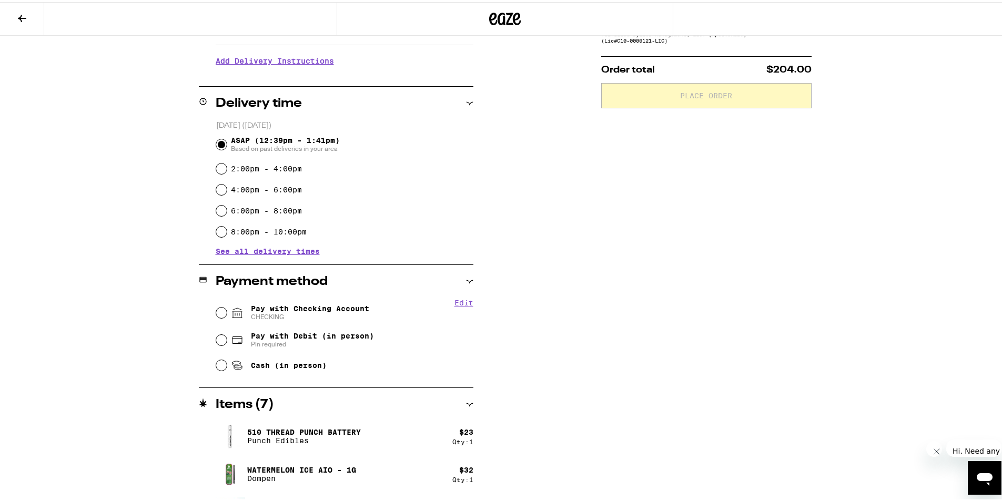
scroll to position [263, 0]
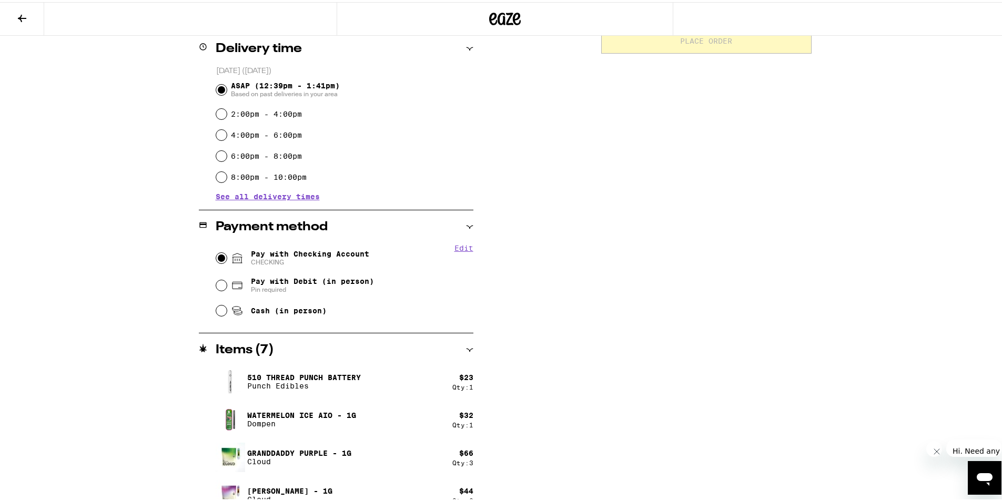
click at [216, 257] on input "Pay with Checking Account CHECKING" at bounding box center [221, 256] width 11 height 11
radio input "true"
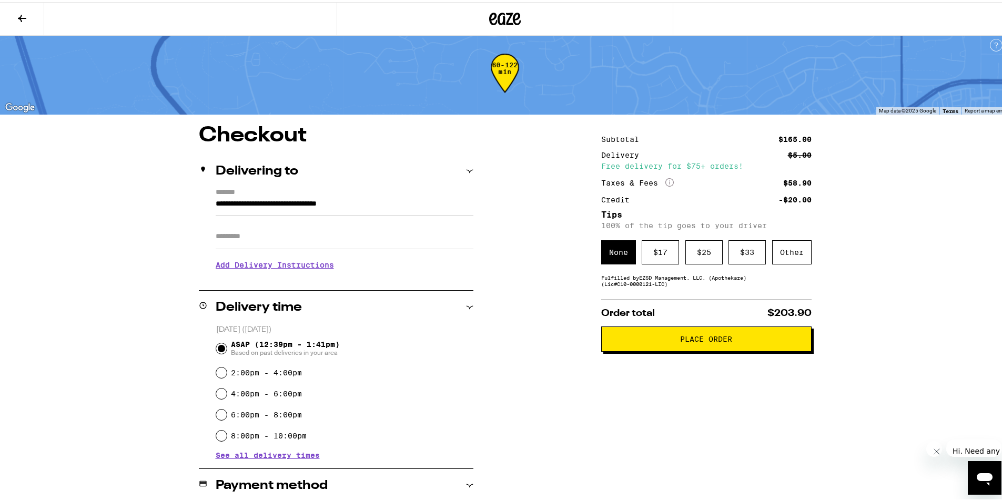
scroll to position [0, 0]
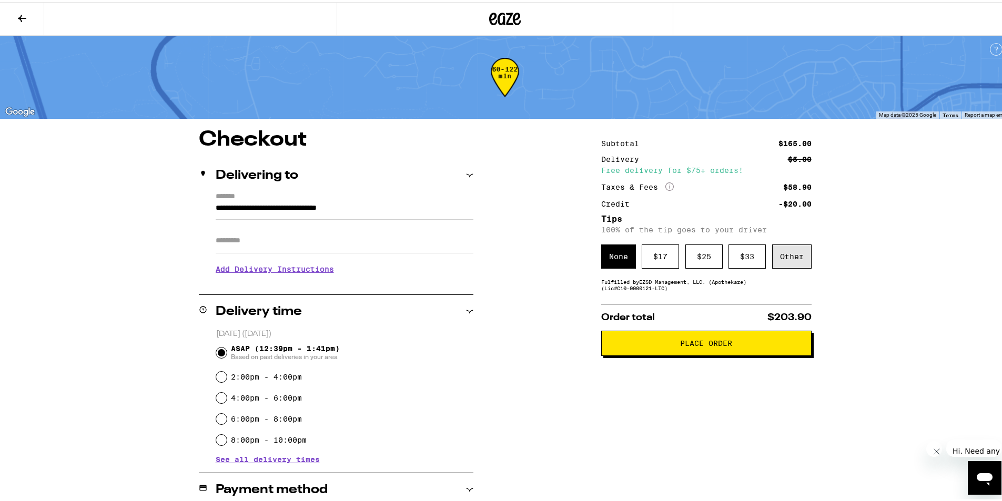
click at [794, 258] on div "Other" at bounding box center [791, 254] width 39 height 24
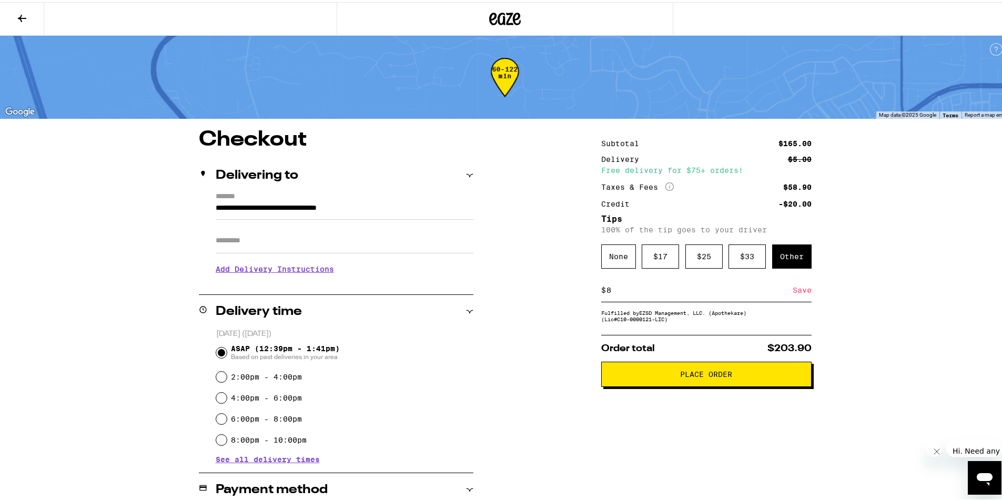
type input "8"
click at [801, 291] on div "Save" at bounding box center [802, 288] width 19 height 23
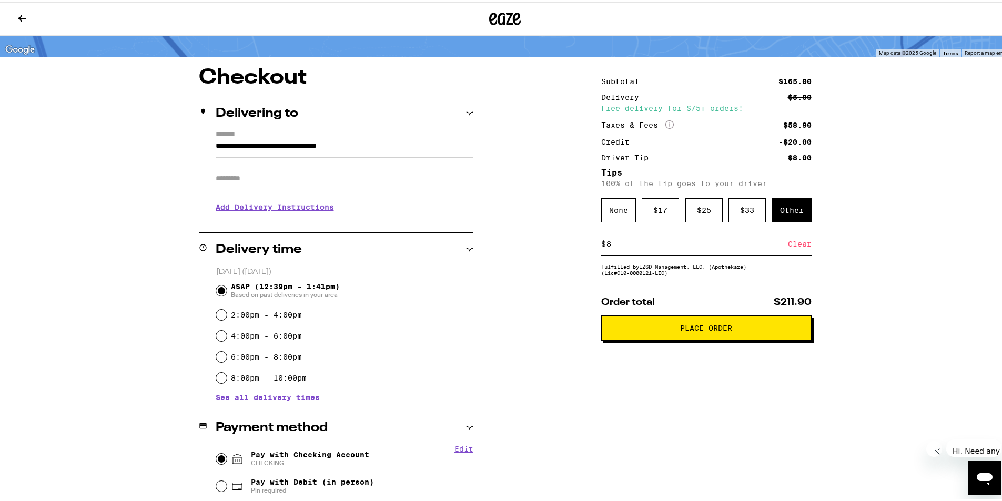
scroll to position [53, 0]
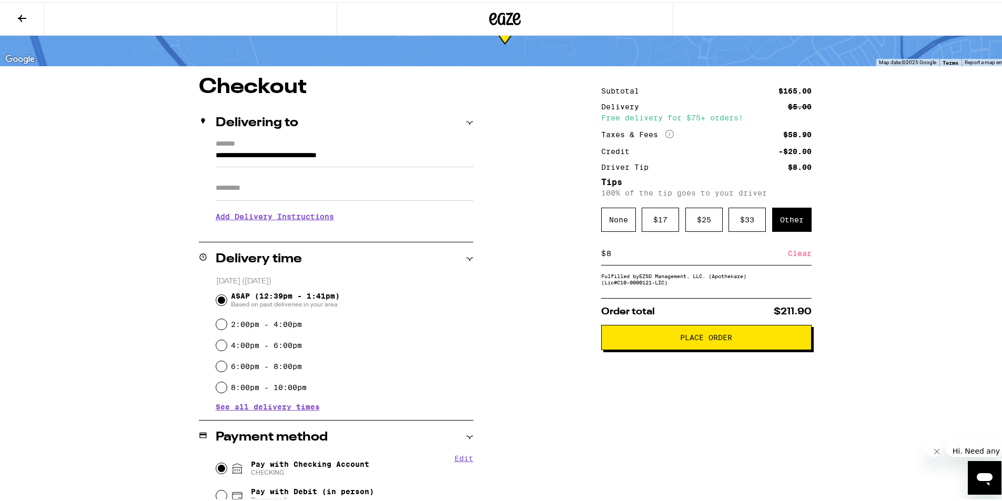
click at [706, 339] on span "Place Order" at bounding box center [706, 335] width 52 height 7
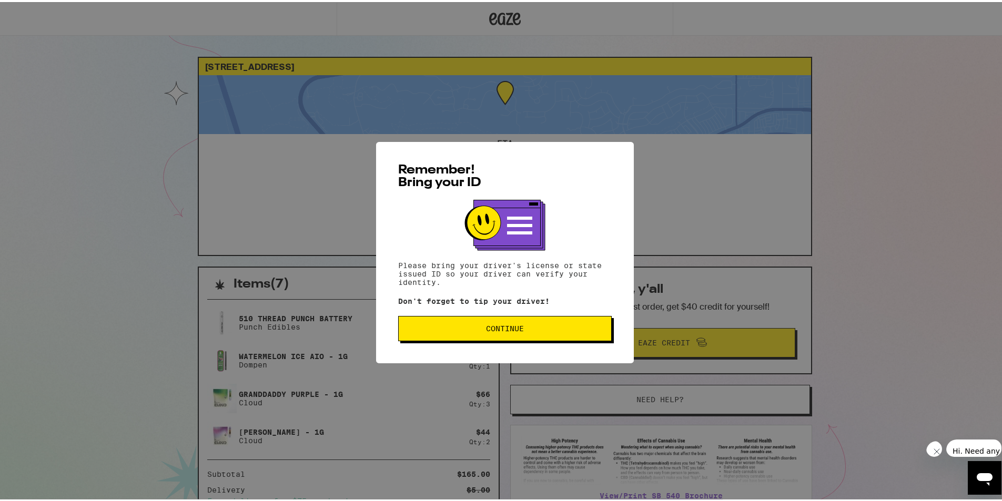
click at [505, 330] on span "Continue" at bounding box center [505, 326] width 38 height 7
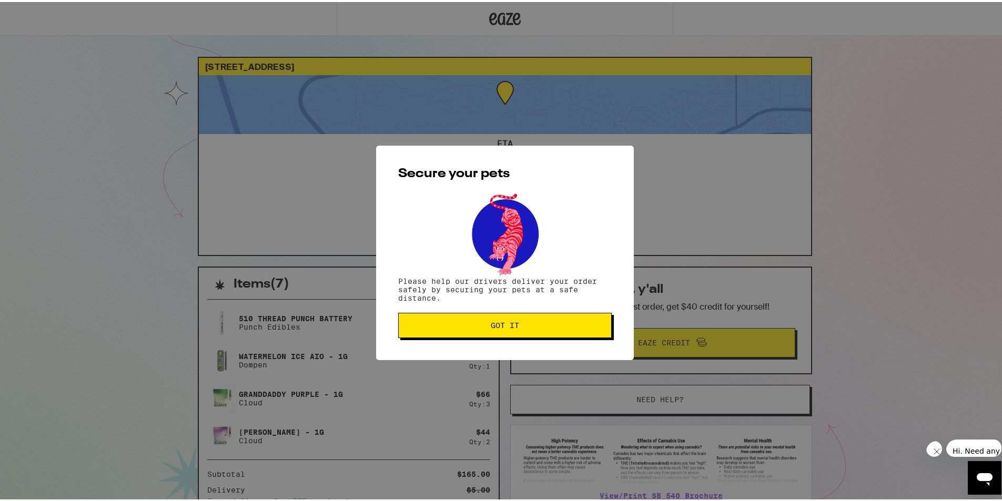
click at [505, 331] on button "Got it" at bounding box center [505, 323] width 214 height 25
